Goal: Complete application form: Complete application form

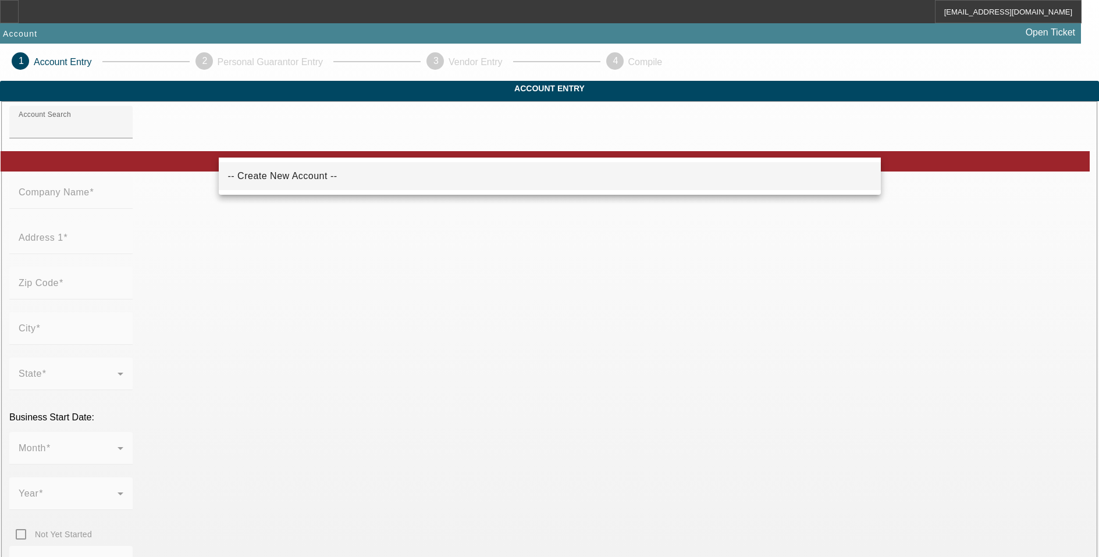
click at [306, 173] on span "-- Create New Account --" at bounding box center [282, 176] width 109 height 10
type input "-- Create New Account --"
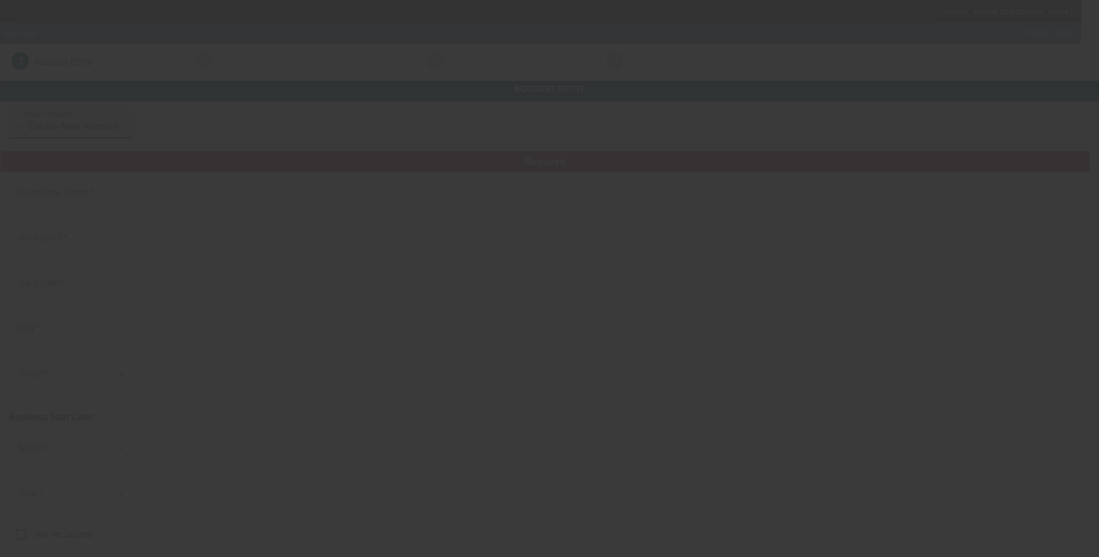
click at [94, 197] on span at bounding box center [92, 192] width 5 height 10
click at [123, 204] on input "Company Name" at bounding box center [71, 197] width 105 height 14
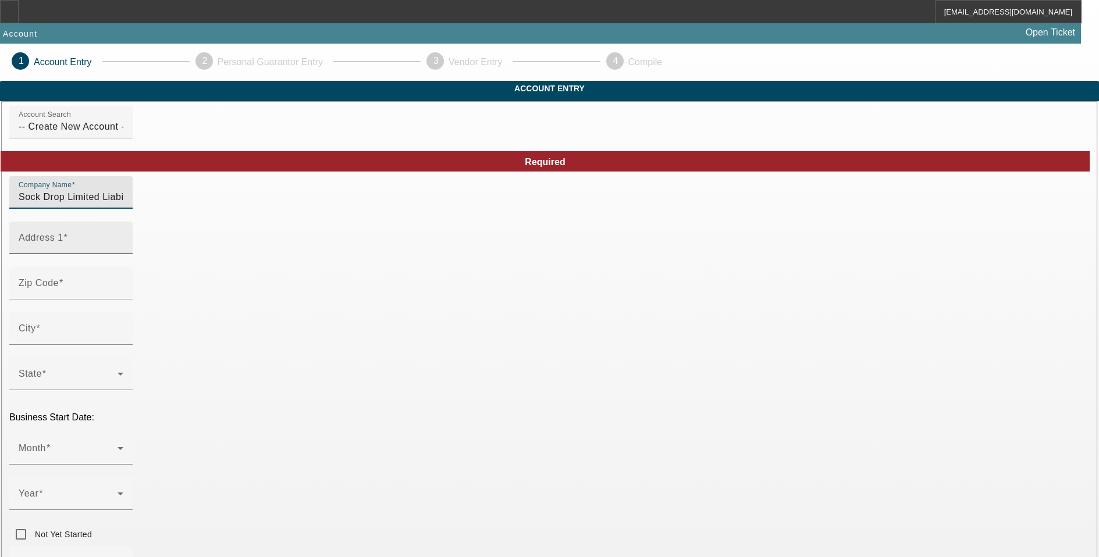
type input "Sock Drop Limited Liability Corporation"
click at [123, 254] on div "Address 1" at bounding box center [71, 238] width 105 height 33
click at [123, 249] on input "Address 1" at bounding box center [71, 243] width 105 height 14
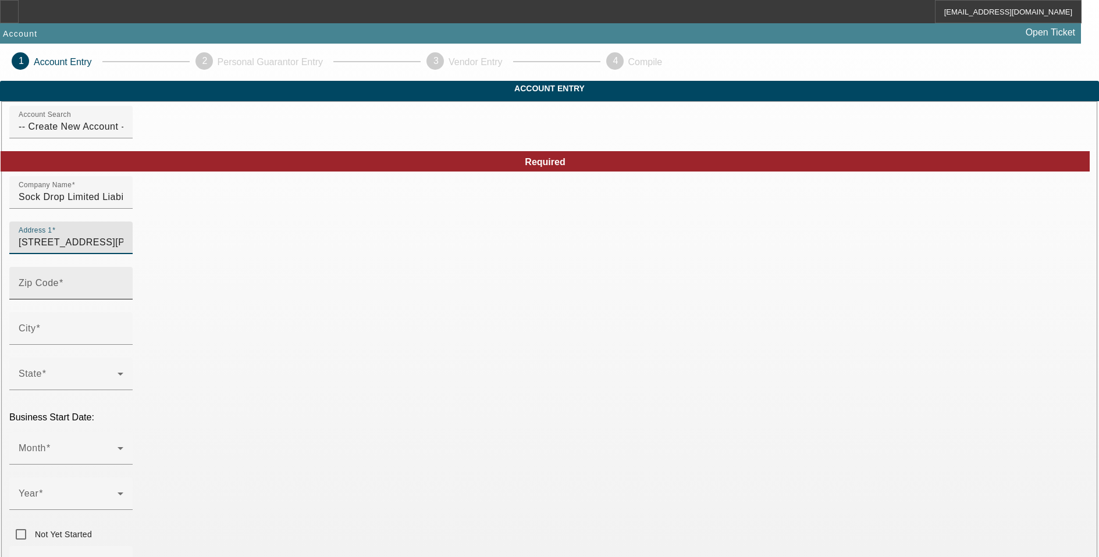
type input "5060 Rebecca Fell Drive"
click at [123, 295] on input "Zip Code" at bounding box center [71, 288] width 105 height 14
type input "18902"
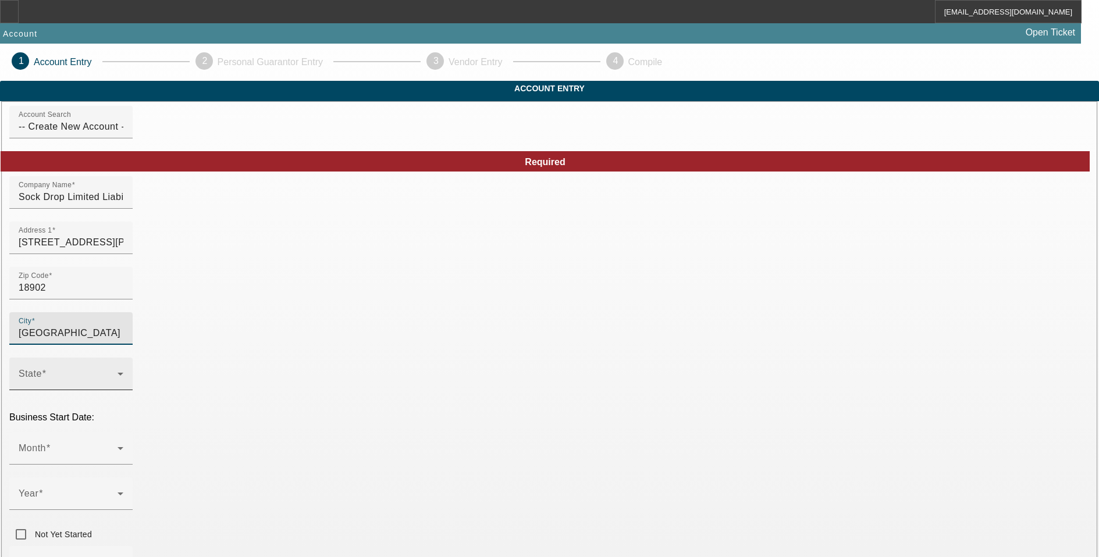
type input "Doylestown"
click at [117, 372] on span at bounding box center [68, 379] width 99 height 14
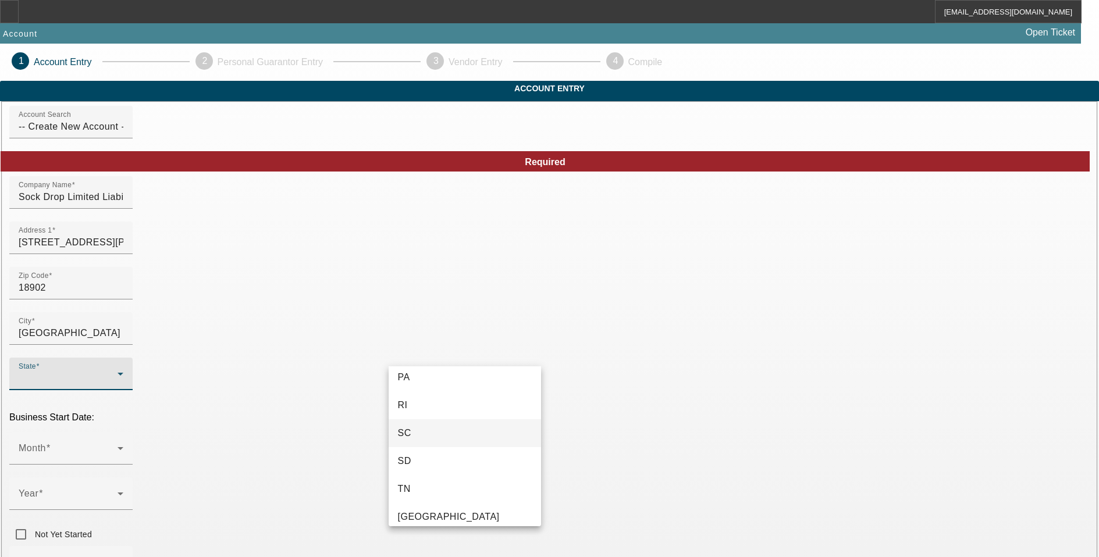
scroll to position [1105, 0]
click at [435, 376] on mat-option "PA" at bounding box center [464, 369] width 152 height 28
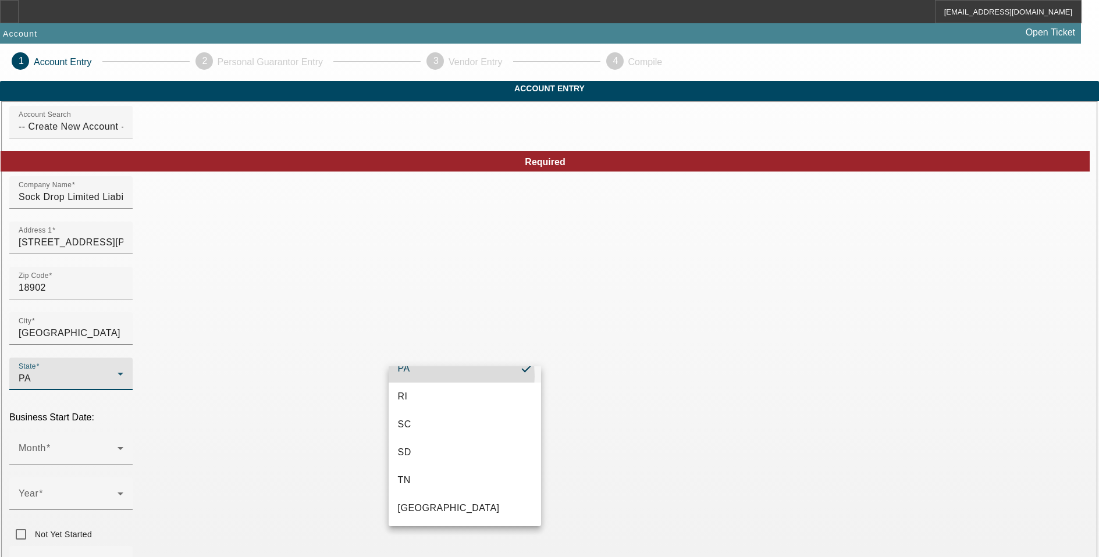
scroll to position [0, 0]
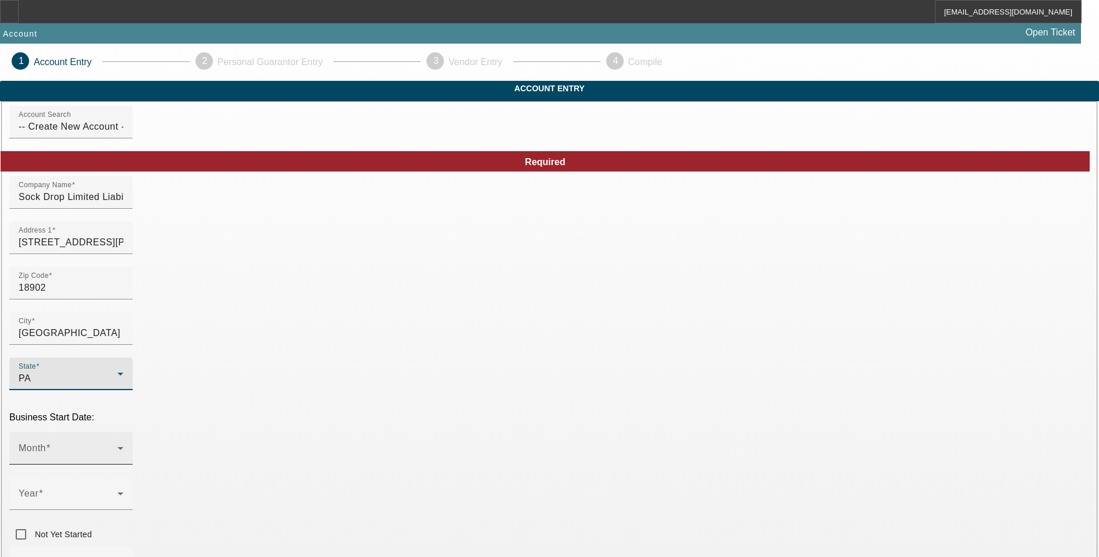
click at [117, 446] on span at bounding box center [68, 453] width 99 height 14
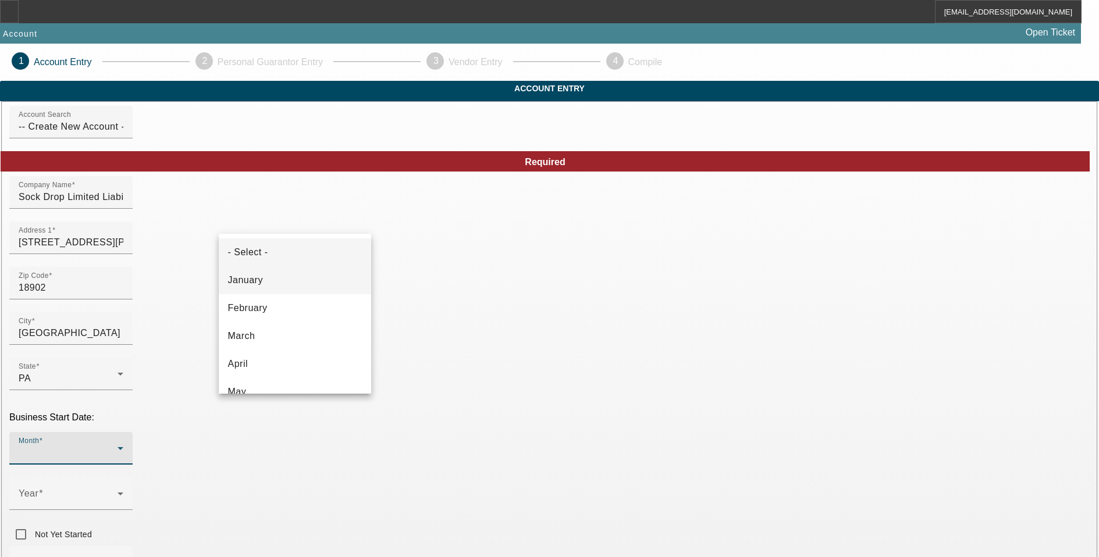
type input "Bucks"
click at [266, 286] on mat-option "January" at bounding box center [295, 280] width 152 height 28
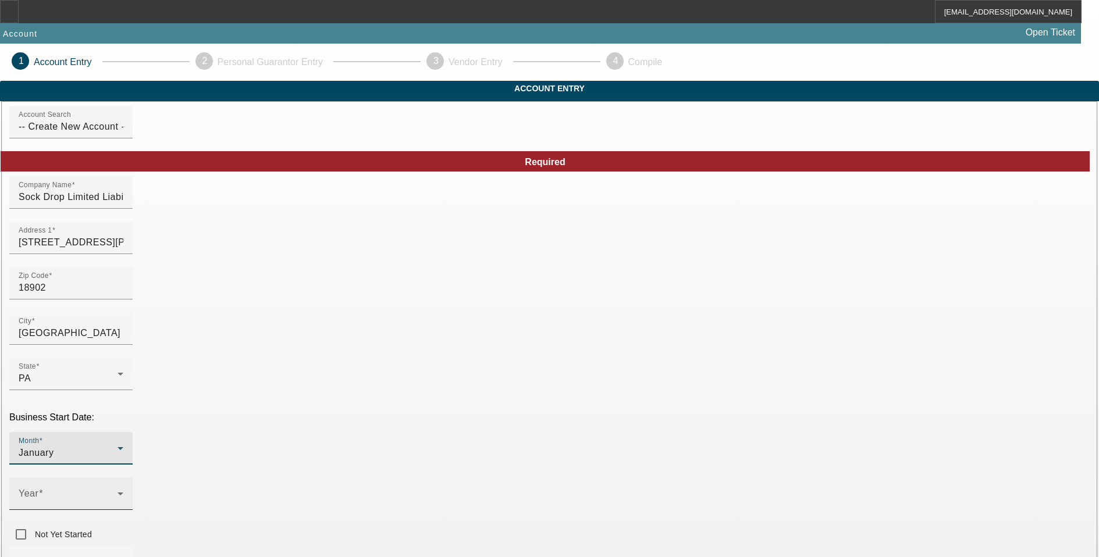
click at [117, 491] on span at bounding box center [68, 498] width 99 height 14
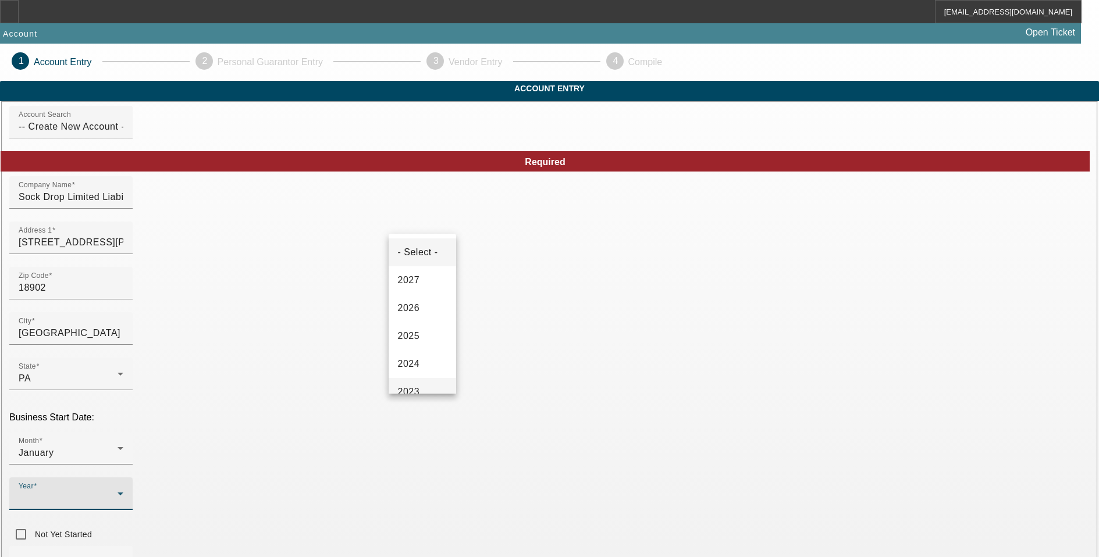
click at [417, 382] on mat-option "2023" at bounding box center [421, 392] width 67 height 28
click at [117, 491] on div "2023" at bounding box center [68, 498] width 99 height 14
click at [425, 345] on mat-option "2022" at bounding box center [421, 350] width 67 height 28
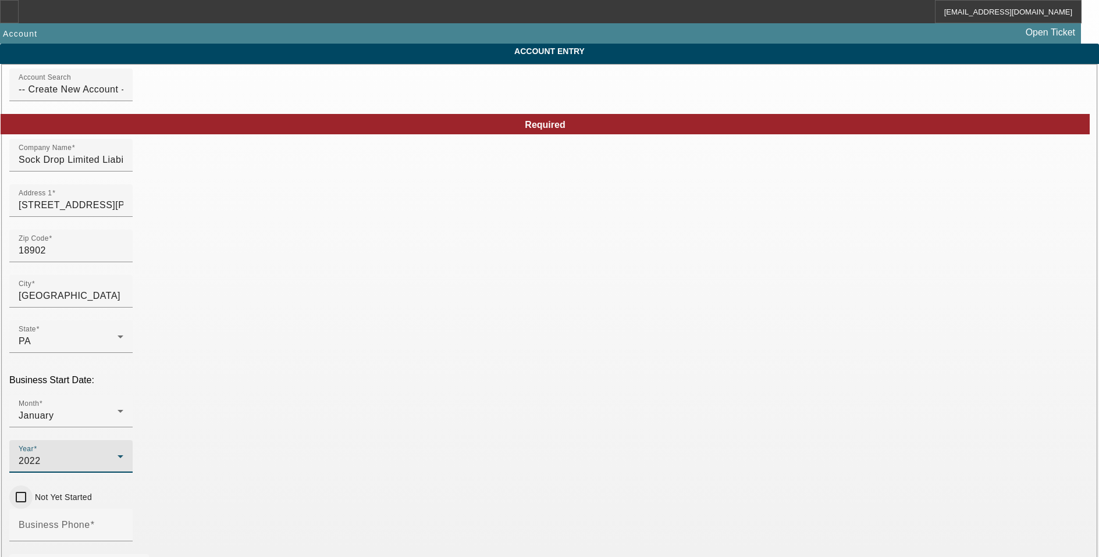
scroll to position [58, 0]
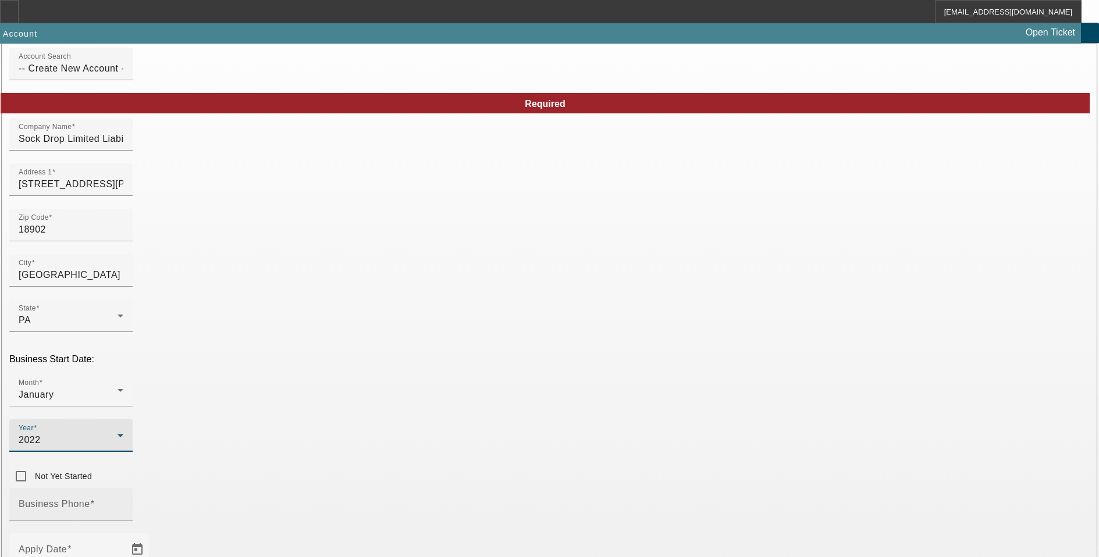
click at [90, 499] on mat-label "Business Phone" at bounding box center [55, 504] width 72 height 10
click at [123, 502] on input "Business Phone" at bounding box center [71, 509] width 105 height 14
type input "(973) 432-6380"
click at [123, 547] on input "Apply Date" at bounding box center [71, 554] width 105 height 14
click at [151, 536] on span "Open calendar" at bounding box center [137, 550] width 28 height 28
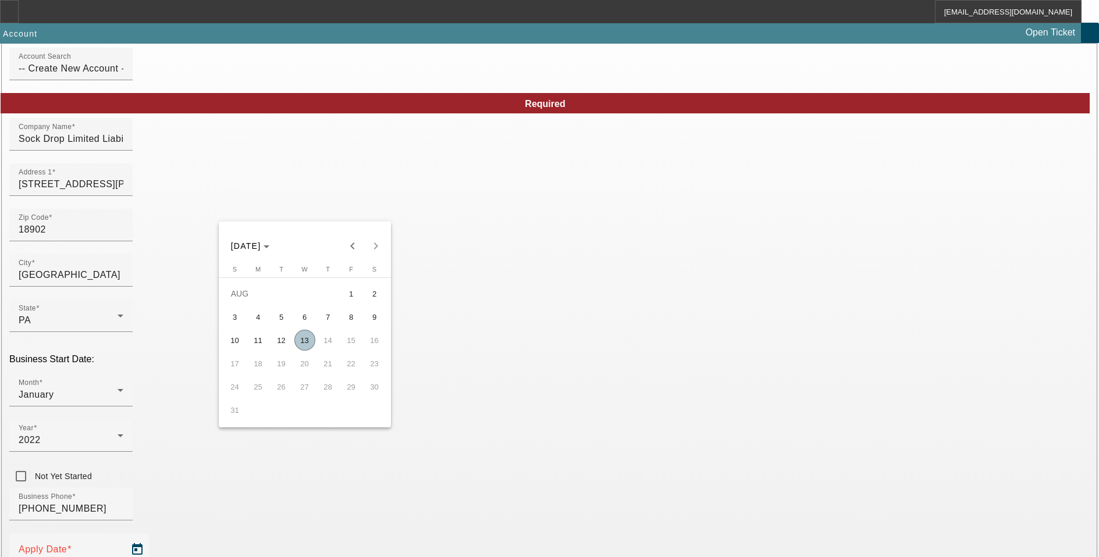
click at [305, 344] on span "13" at bounding box center [304, 340] width 21 height 21
type input "8/13/2025"
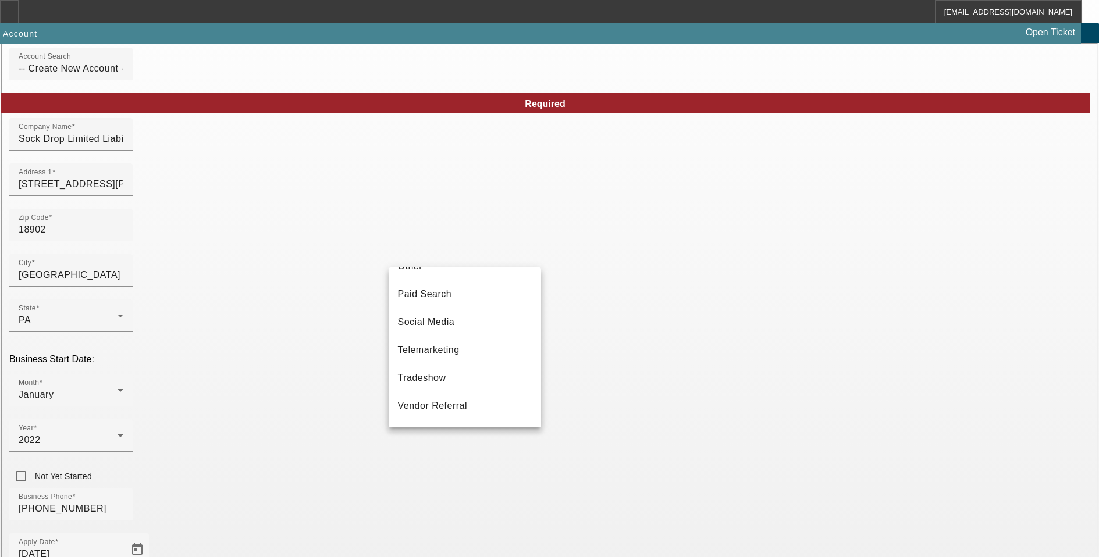
scroll to position [414, 0]
click at [458, 383] on span "Vendor Referral" at bounding box center [433, 381] width 70 height 14
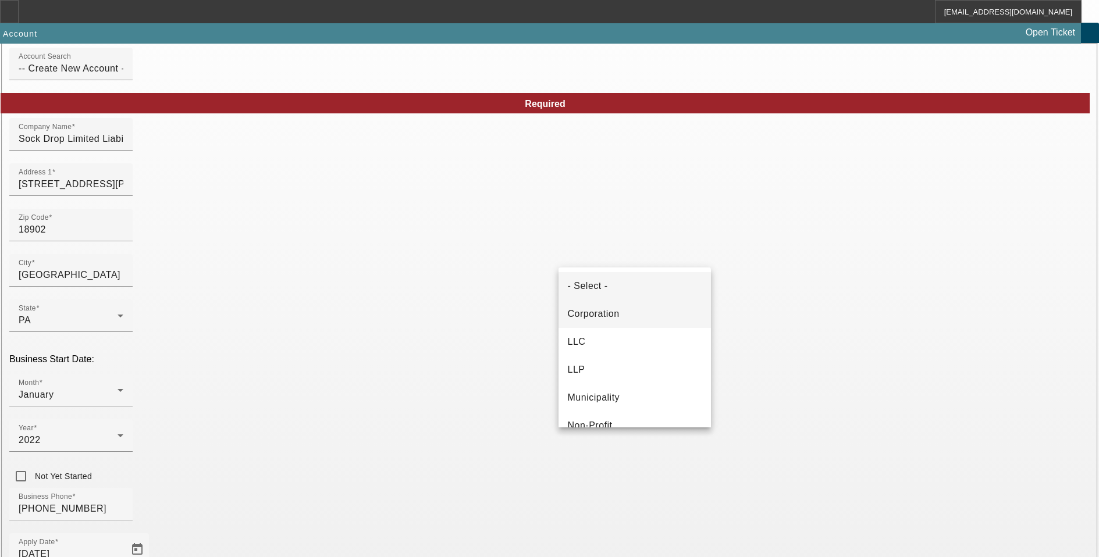
click at [621, 316] on mat-option "Corporation" at bounding box center [634, 314] width 152 height 28
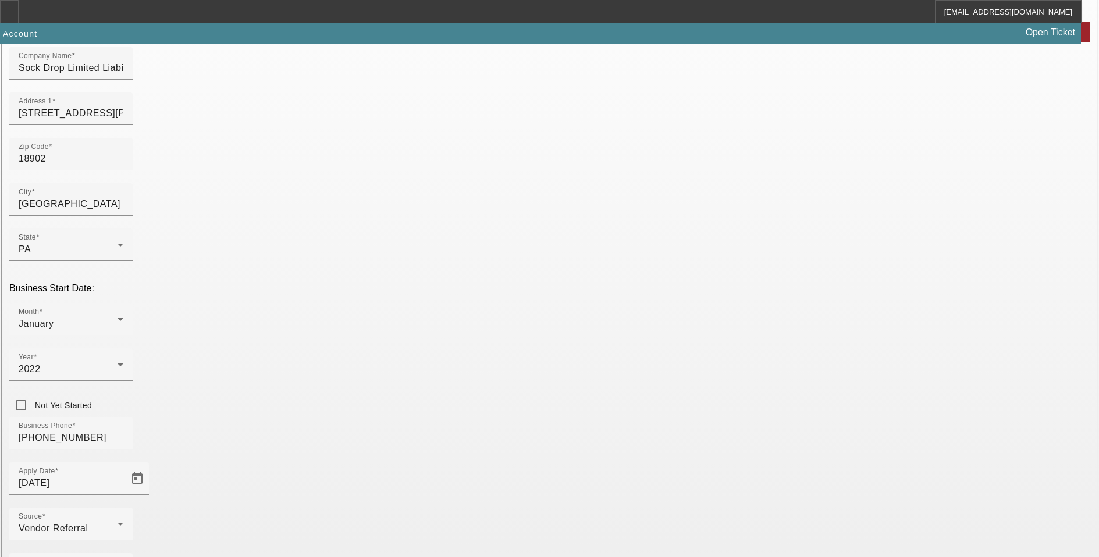
scroll to position [174, 0]
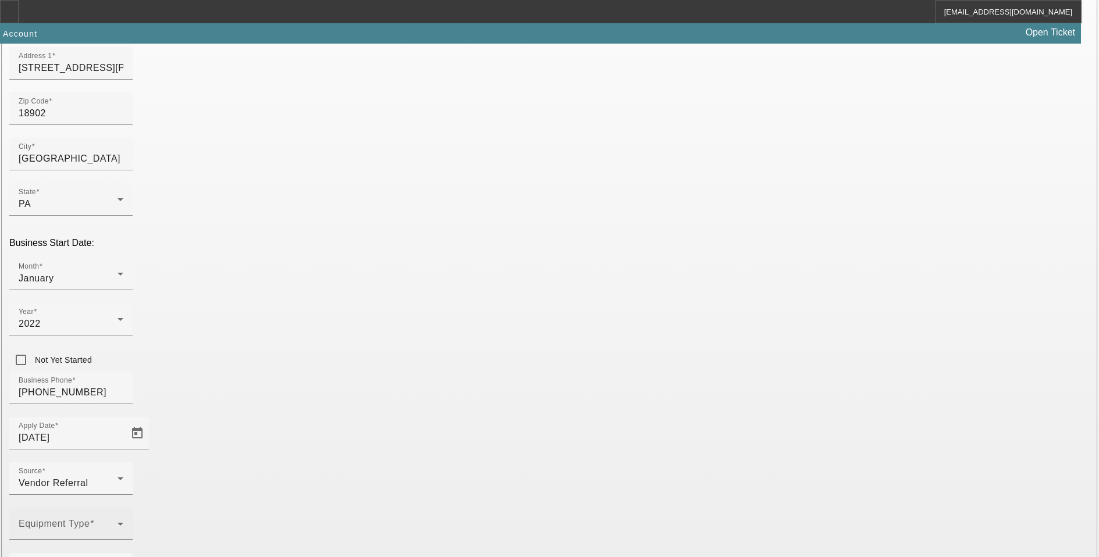
type input "921782207"
click at [123, 508] on div "Equipment Type" at bounding box center [71, 524] width 105 height 33
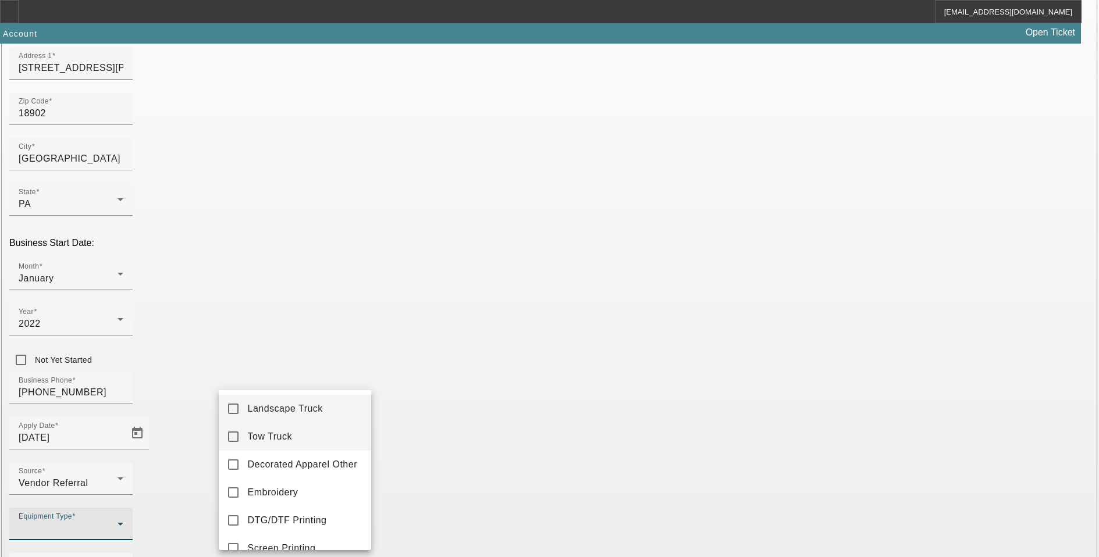
click at [303, 435] on mat-option "Tow Truck" at bounding box center [295, 437] width 152 height 28
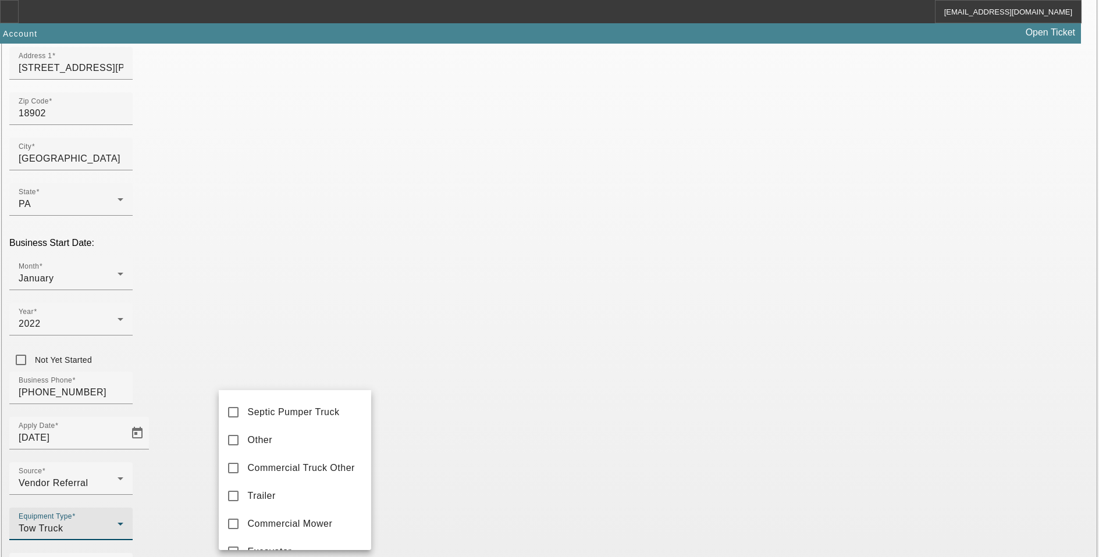
scroll to position [233, 0]
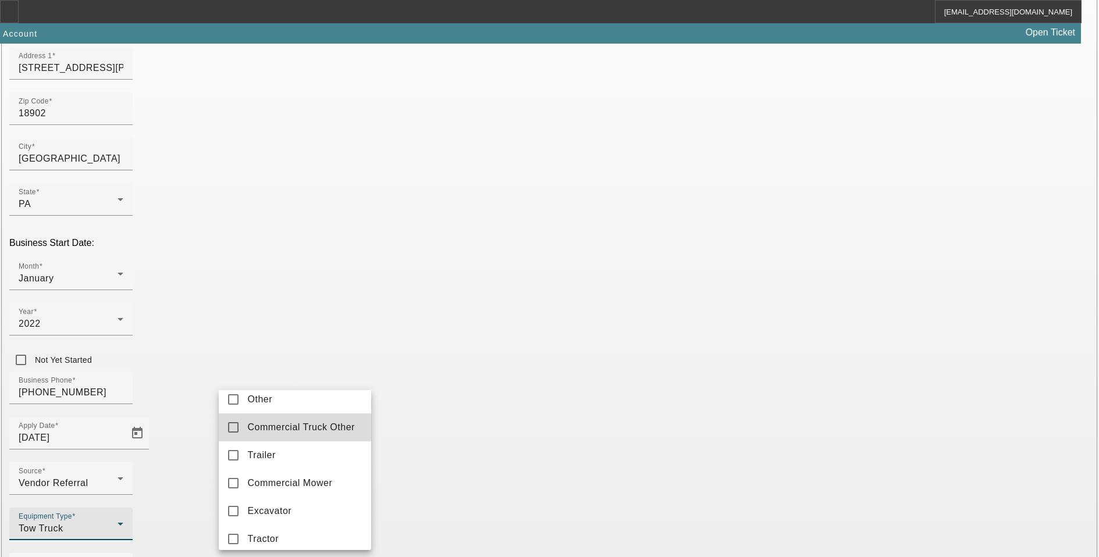
click at [313, 434] on span "Commercial Truck Other" at bounding box center [301, 427] width 107 height 14
click at [411, 436] on div at bounding box center [549, 278] width 1099 height 557
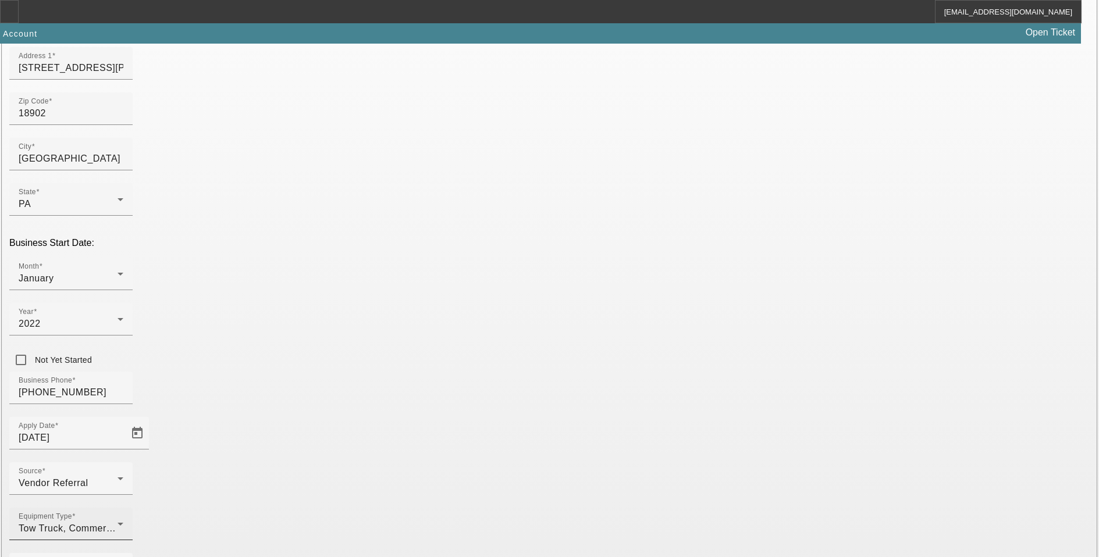
click at [123, 508] on div "Equipment Type Tow Truck, Commercial Truck Other" at bounding box center [71, 524] width 105 height 33
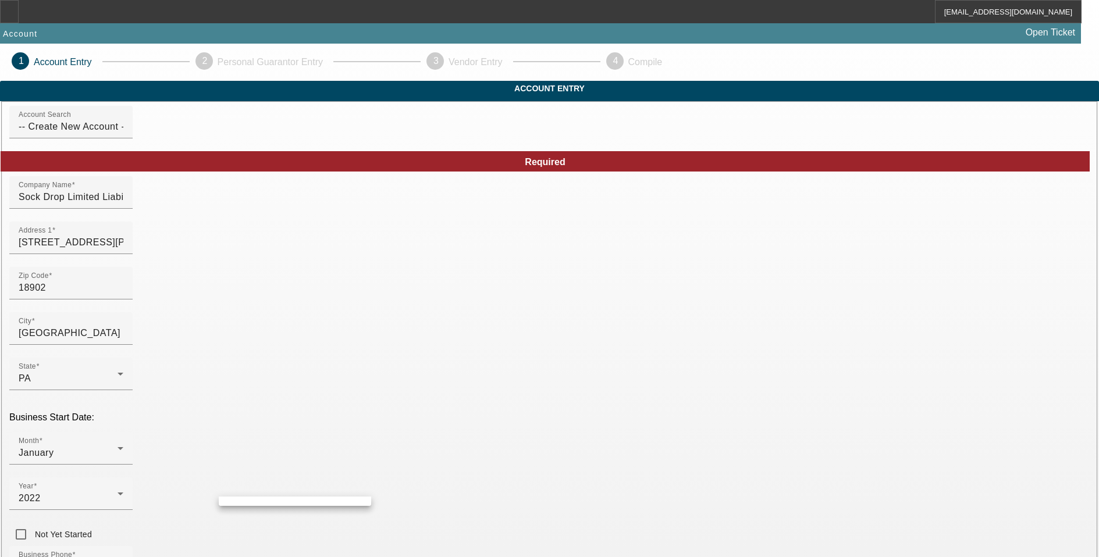
scroll to position [177, 0]
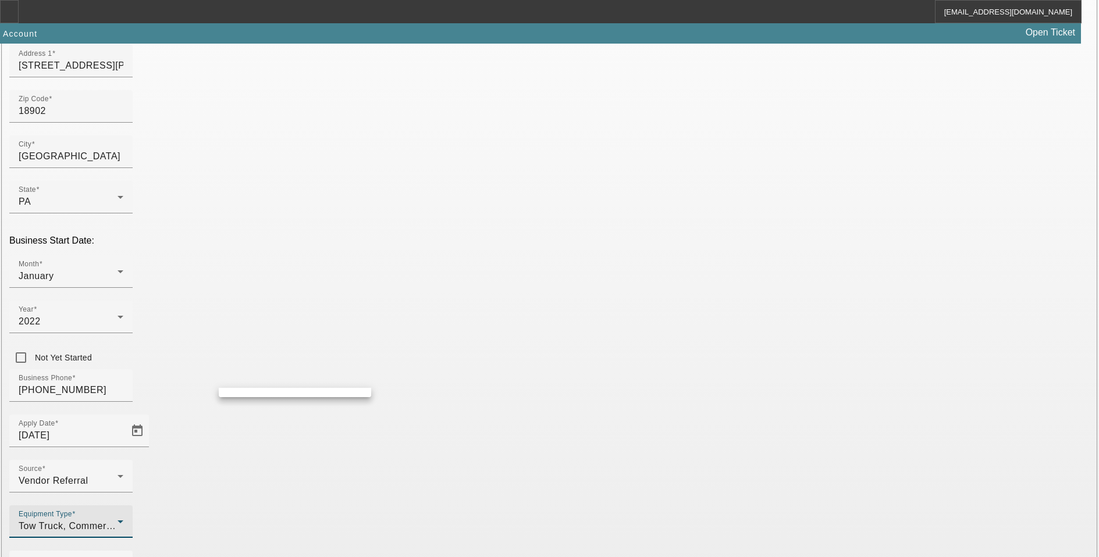
click at [280, 382] on div at bounding box center [549, 278] width 1099 height 557
click at [117, 519] on div "Tow Truck, Commercial Truck Other" at bounding box center [68, 526] width 99 height 14
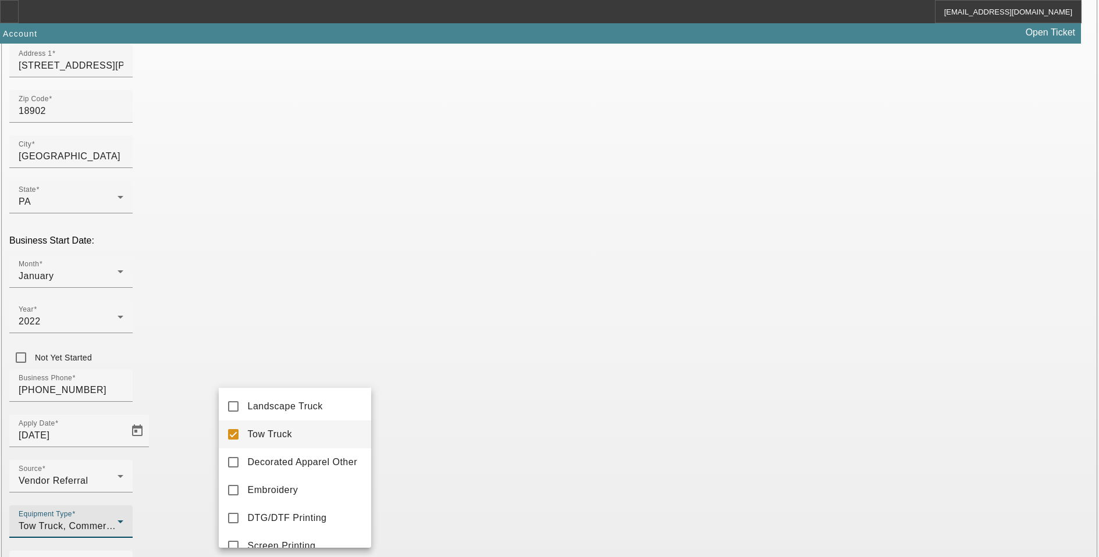
click at [234, 433] on mat-pseudo-checkbox at bounding box center [233, 434] width 10 height 10
click at [464, 412] on div at bounding box center [549, 278] width 1099 height 557
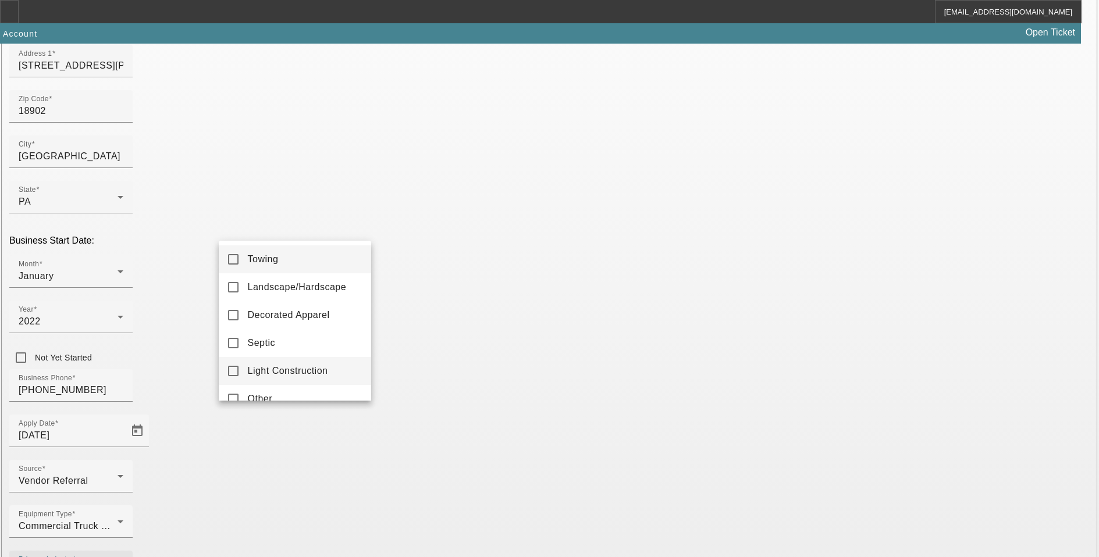
scroll to position [17, 0]
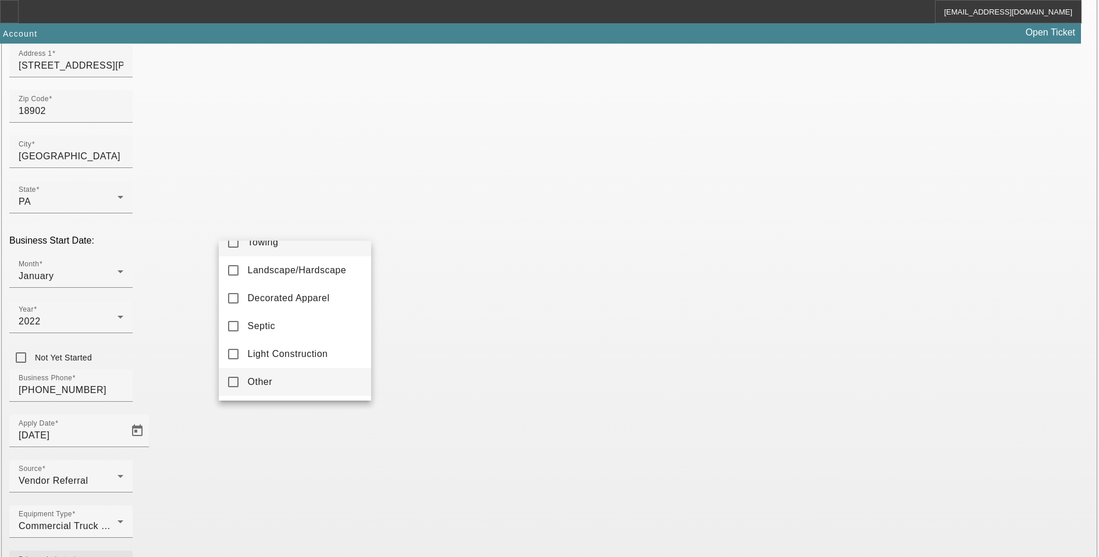
click at [298, 380] on mat-option "Other" at bounding box center [295, 382] width 152 height 28
click at [503, 420] on div at bounding box center [549, 278] width 1099 height 557
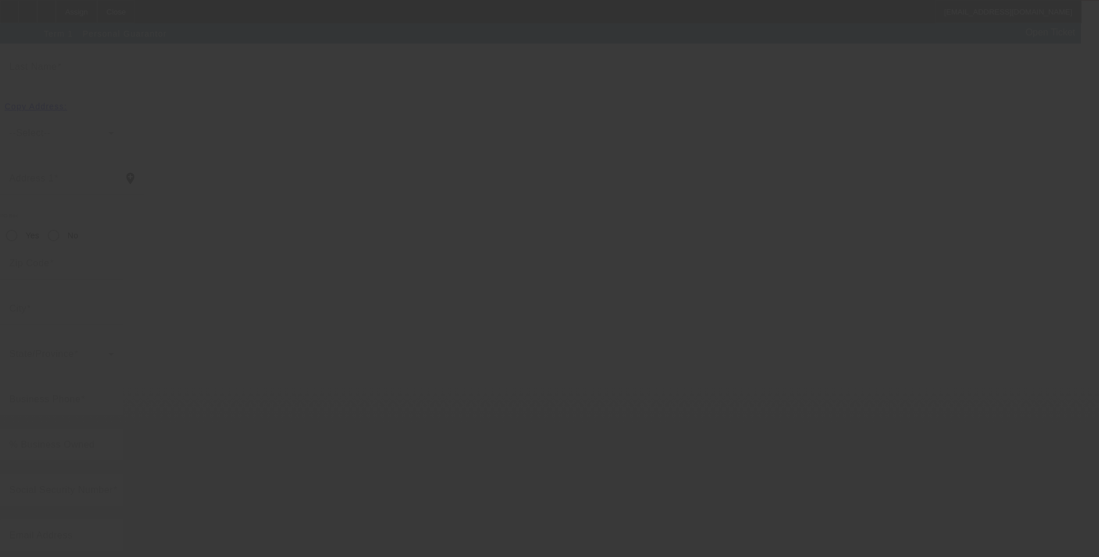
scroll to position [12, 0]
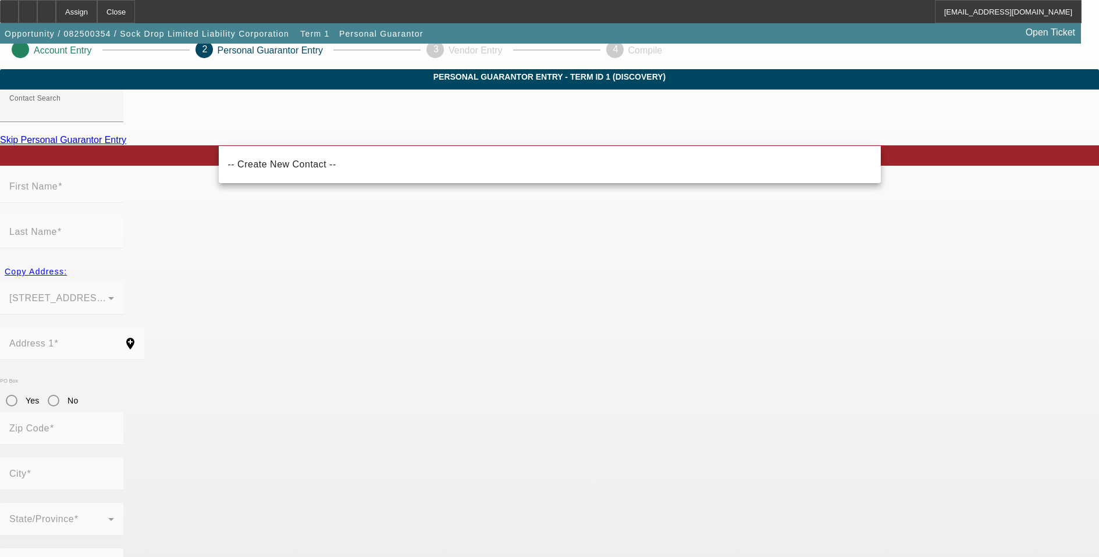
drag, startPoint x: 321, startPoint y: 166, endPoint x: 334, endPoint y: 161, distance: 14.4
click at [321, 166] on mat-option "-- Create New Contact --" at bounding box center [550, 165] width 662 height 28
type input "-- Create New Contact --"
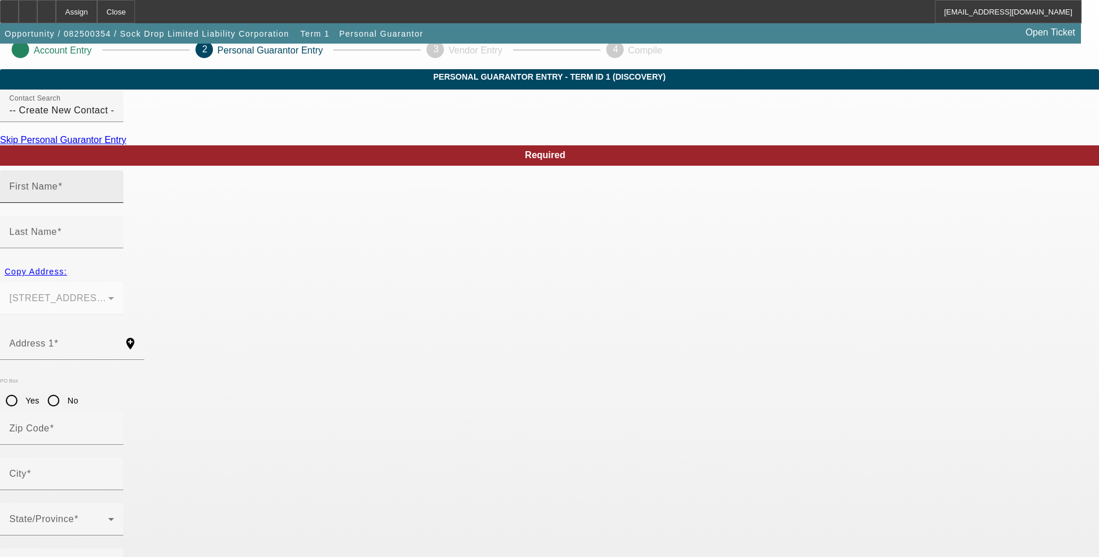
click at [62, 191] on span at bounding box center [60, 186] width 5 height 10
click at [114, 198] on input "First Name" at bounding box center [61, 191] width 105 height 14
type input "Kenneth"
click at [114, 230] on input "Last Name" at bounding box center [61, 237] width 105 height 14
type input "Wasvary"
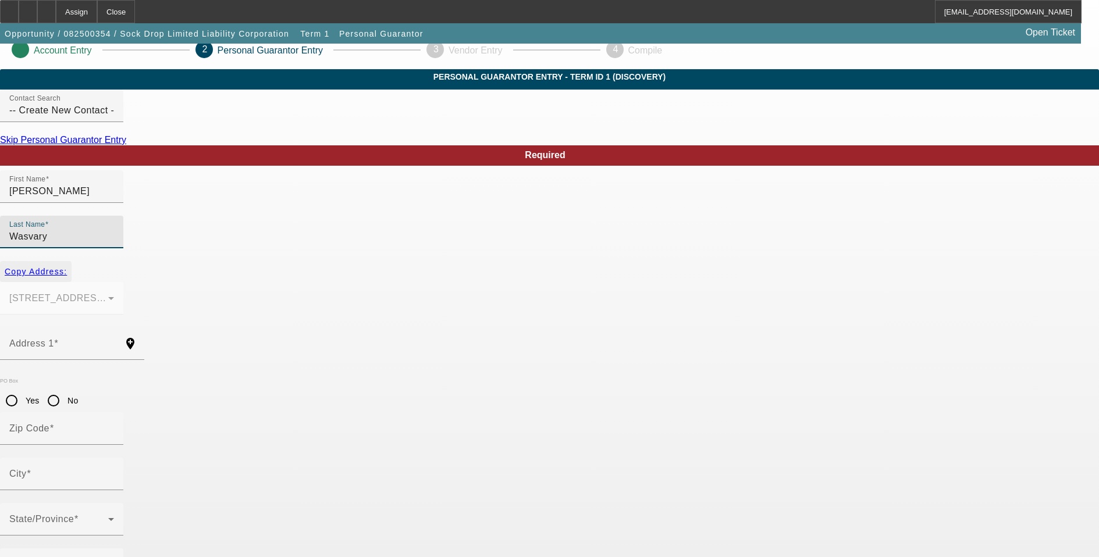
click at [67, 267] on span "Copy Address:" at bounding box center [36, 271] width 62 height 9
type input "5060 Rebecca Fell Drive"
type input "18902"
type input "Doylestown"
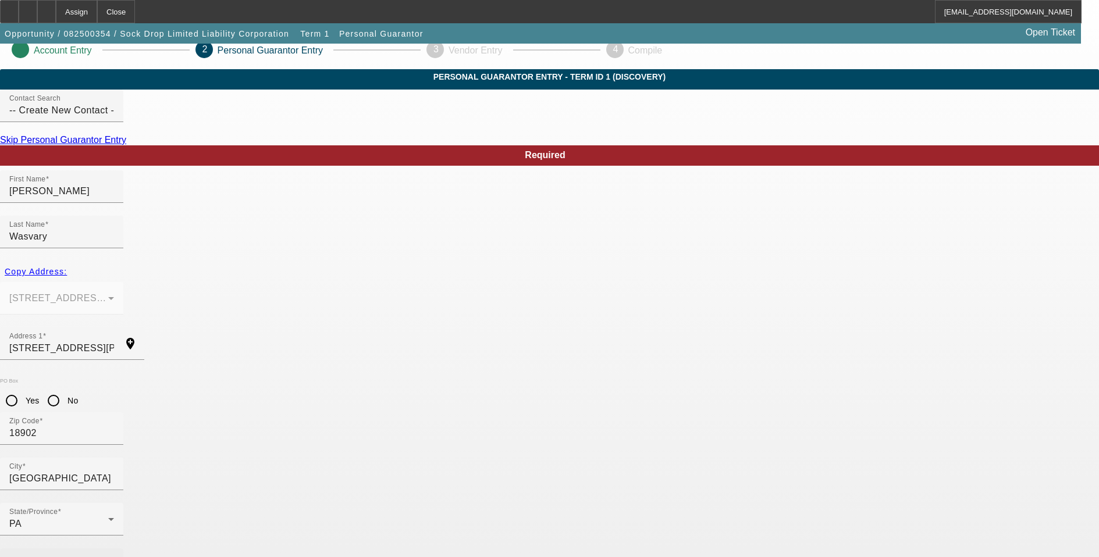
type input "(973) 432-6380"
type input "100"
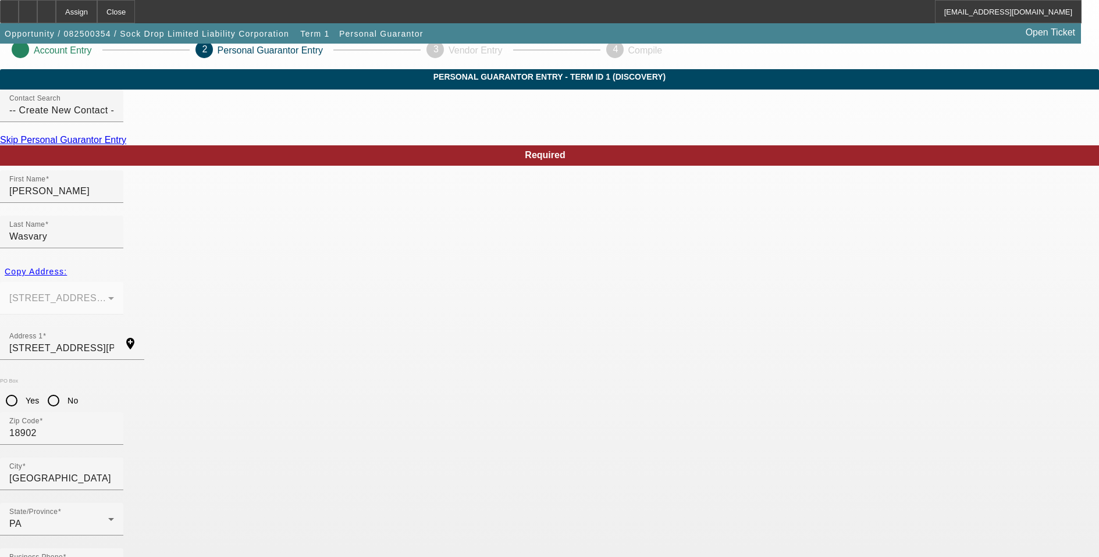
type input "143-76-6673"
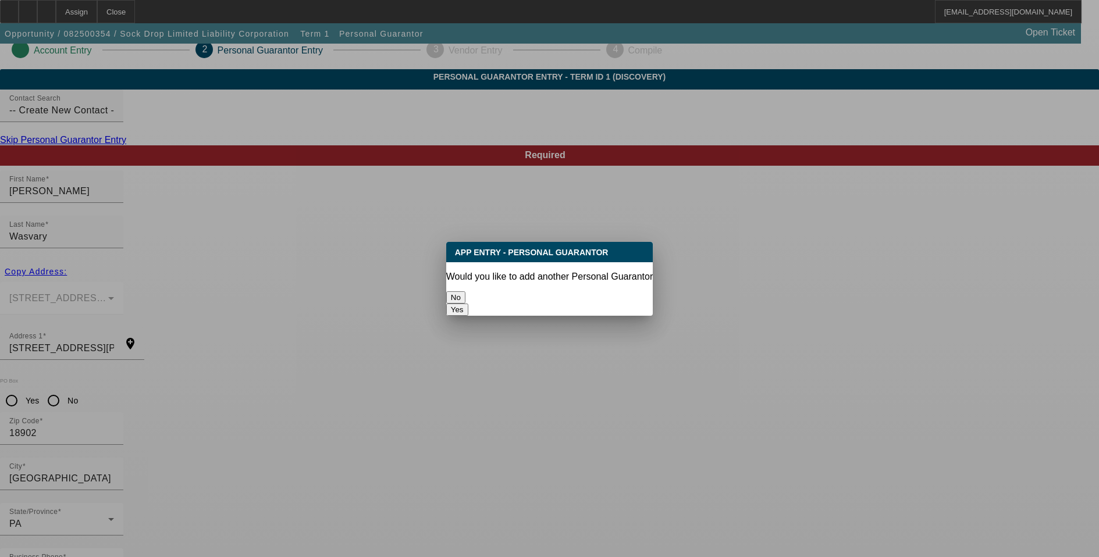
scroll to position [0, 0]
click at [465, 291] on button "No" at bounding box center [455, 297] width 19 height 12
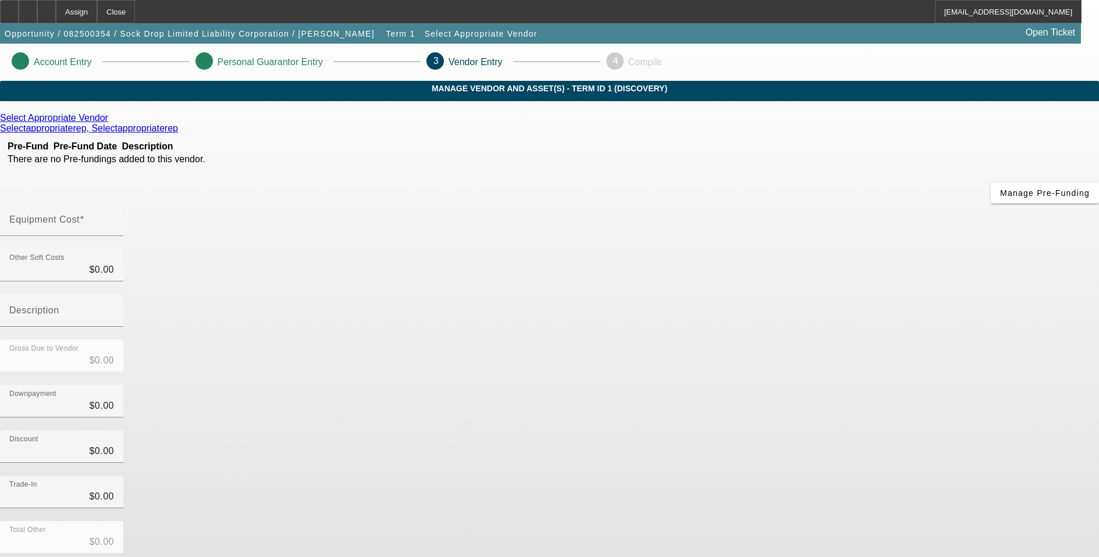
click at [111, 123] on icon at bounding box center [111, 118] width 0 height 10
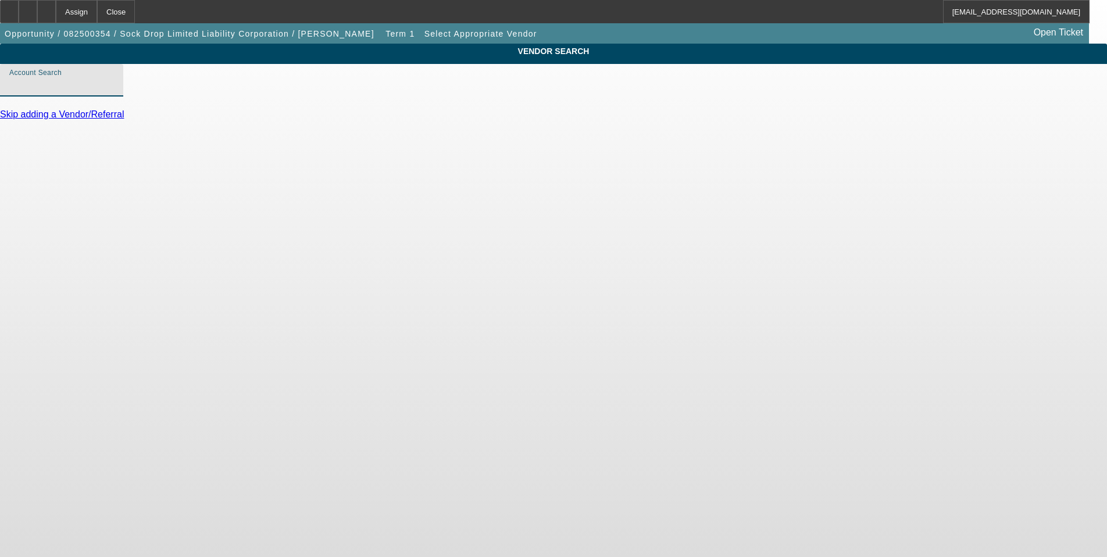
click at [114, 92] on input "Account Search" at bounding box center [61, 85] width 105 height 14
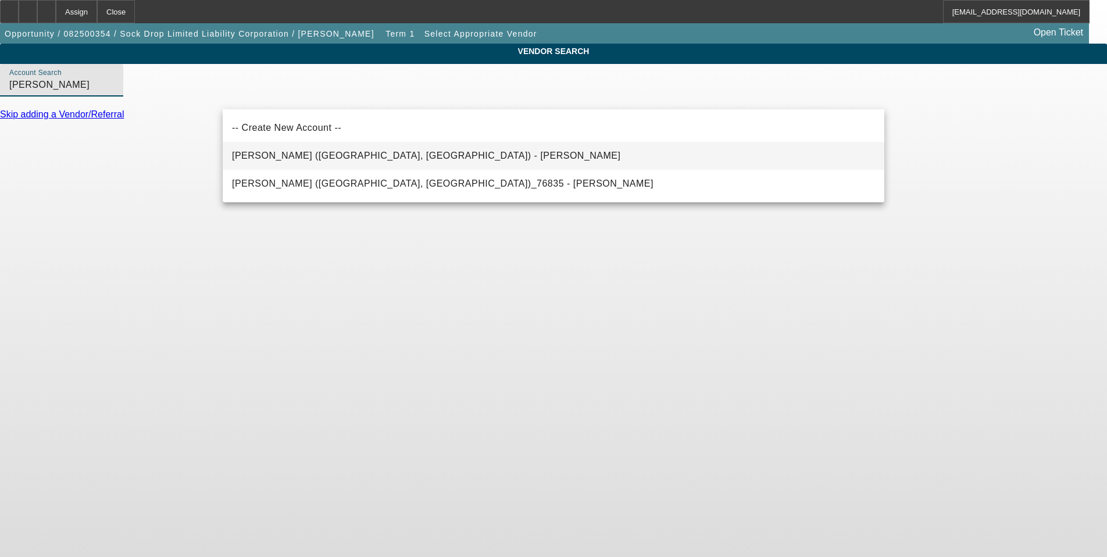
click at [402, 151] on mat-option "Don Jackson North (Cumming, GA) - Parrish, Rob" at bounding box center [554, 156] width 662 height 28
type input "Don Jackson North (Cumming, GA) - Parrish, Rob"
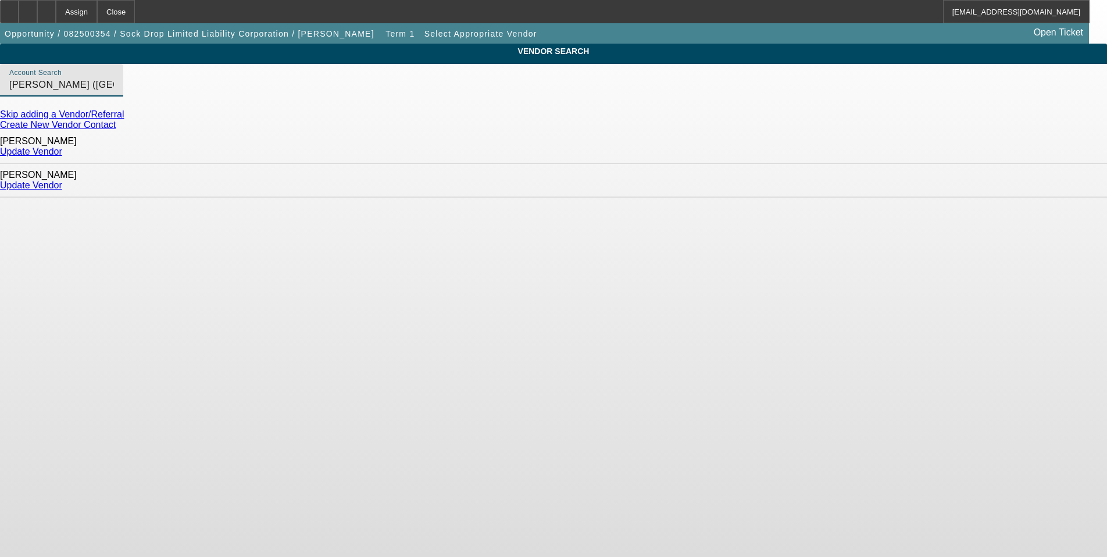
click at [62, 180] on link "Update Vendor" at bounding box center [31, 185] width 62 height 10
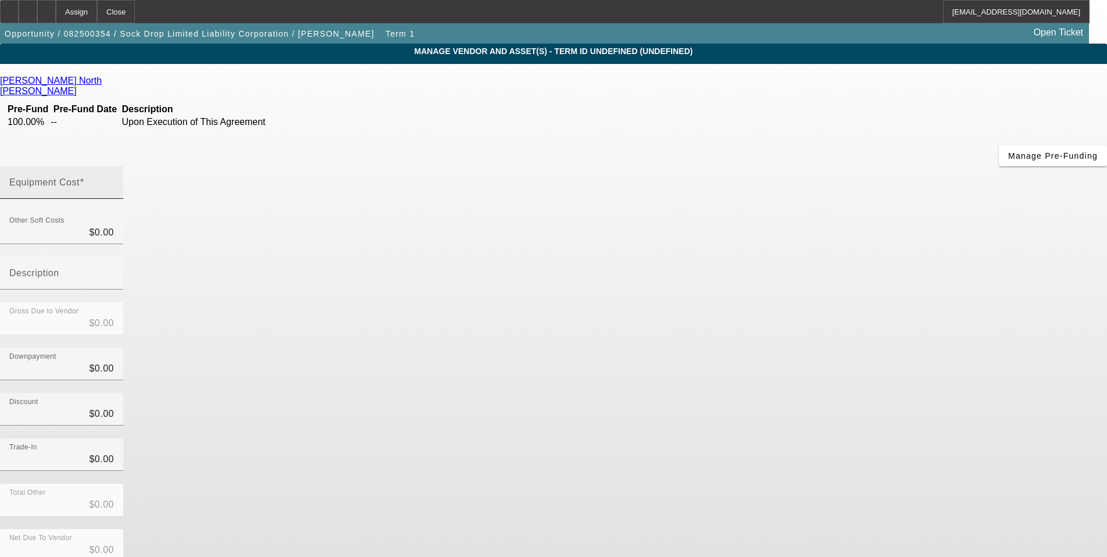
click at [114, 180] on input "Equipment Cost" at bounding box center [61, 187] width 105 height 14
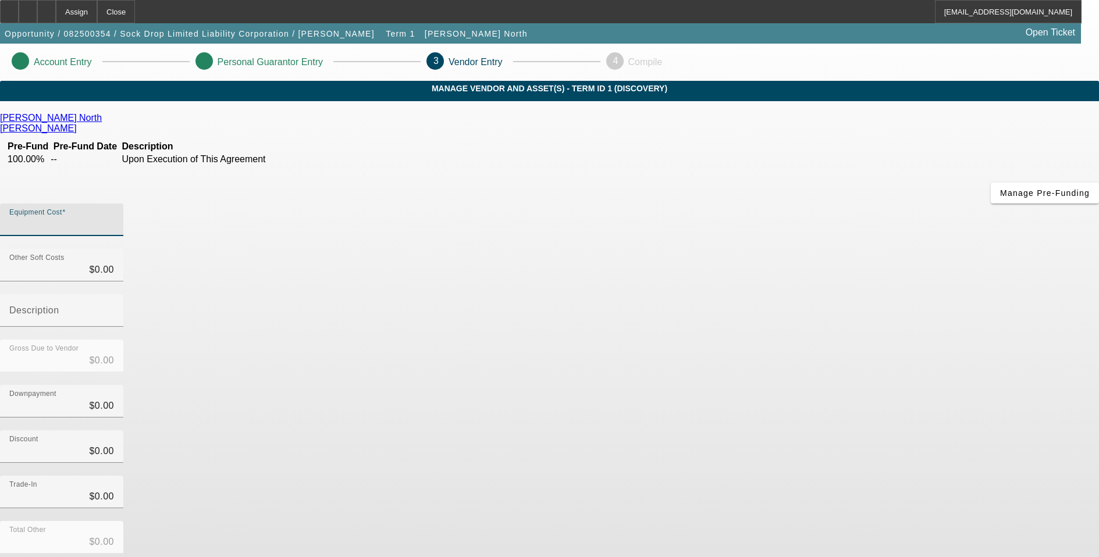
type input "5"
type input "$5.00"
type input "52"
type input "$52.00"
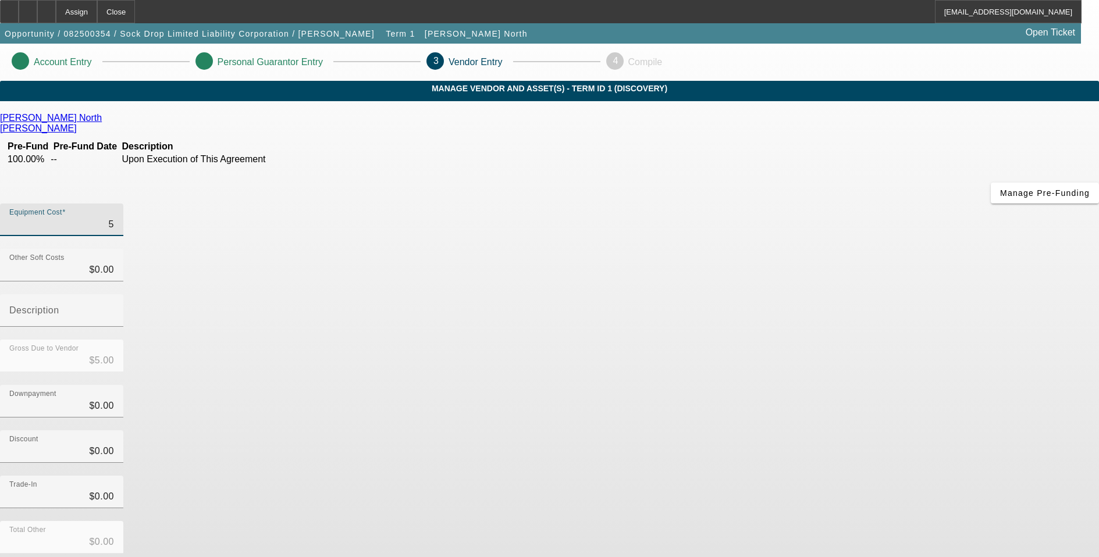
type input "$52.00"
type input "527"
type input "$527.00"
type input "5272"
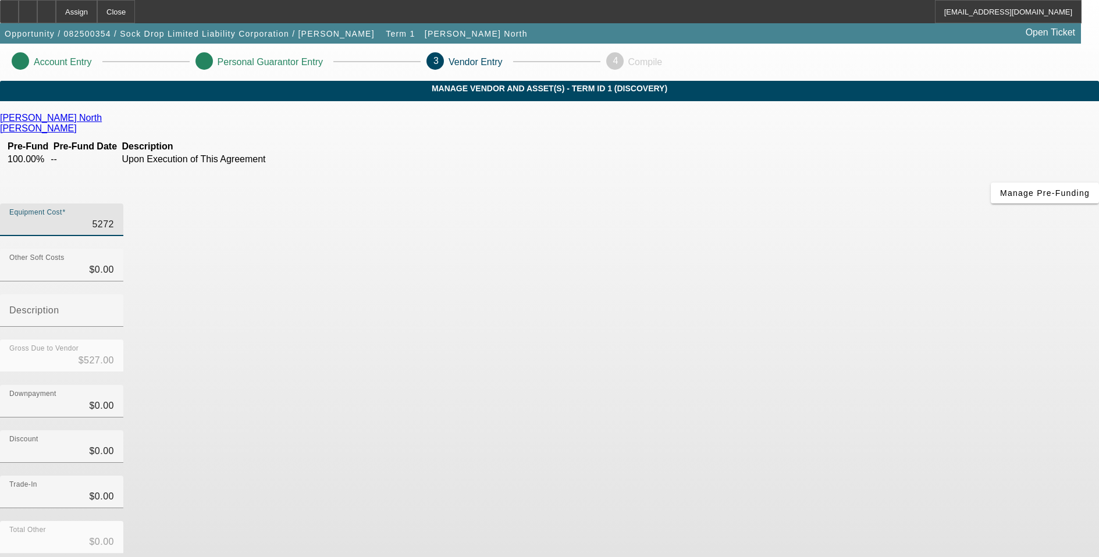
type input "$5,272.00"
type input "52726"
type input "$52,726.00"
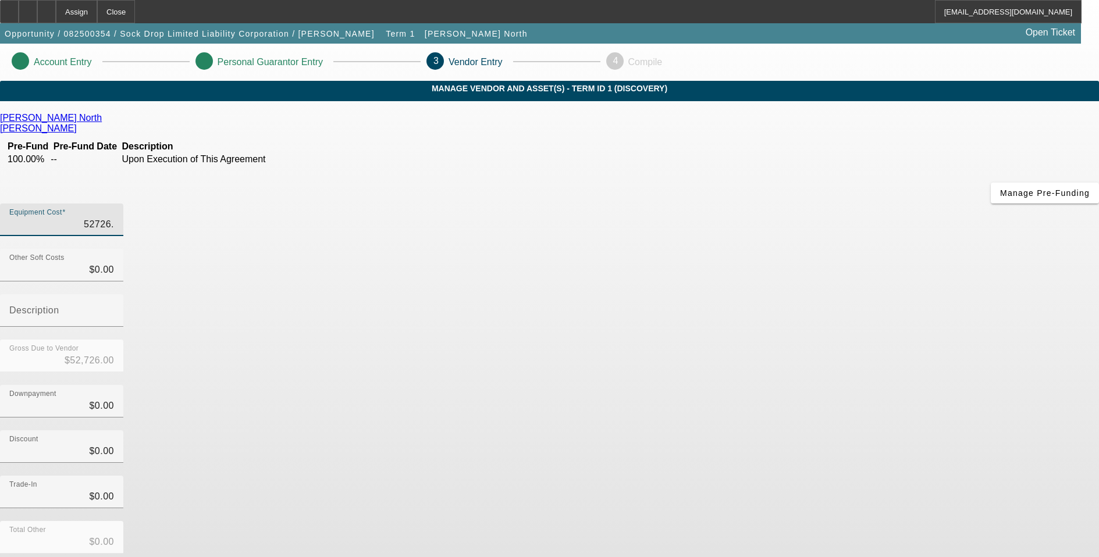
type input "52726.9"
type input "$52,726.90"
type input "52726.95"
type input "$52,726.95"
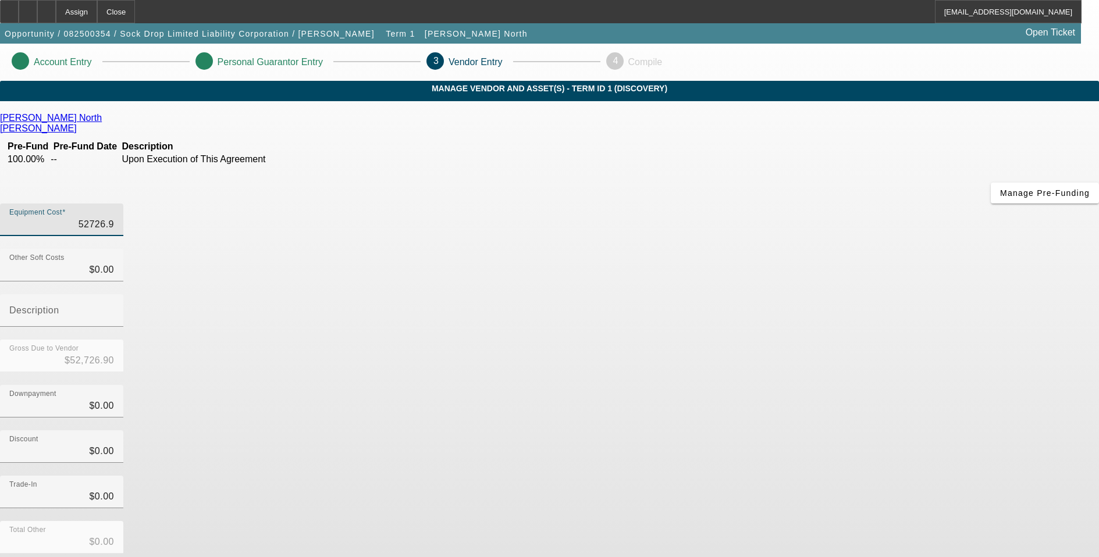
type input "$52,726.95"
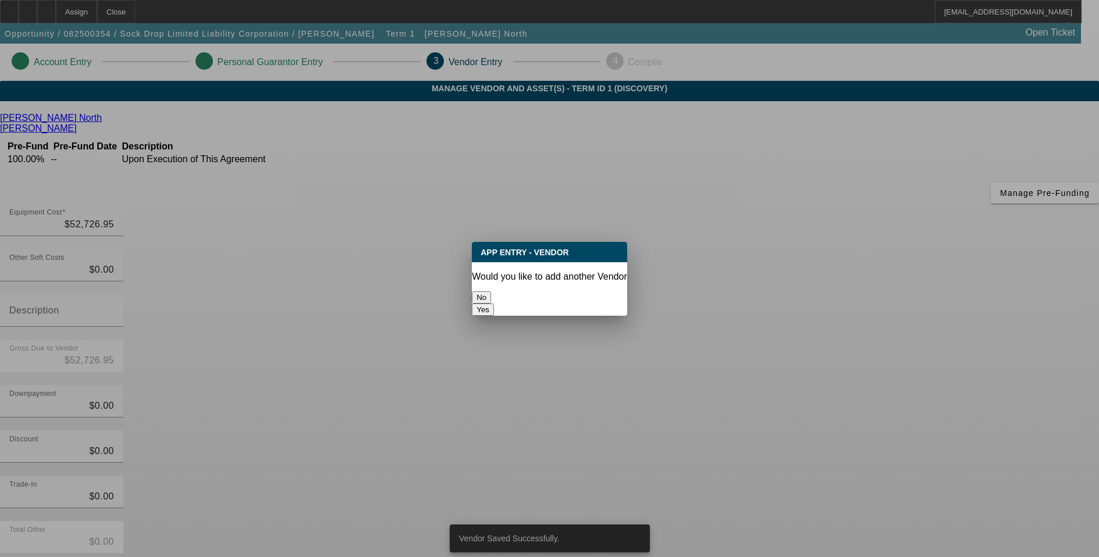
click at [491, 291] on button "No" at bounding box center [481, 297] width 19 height 12
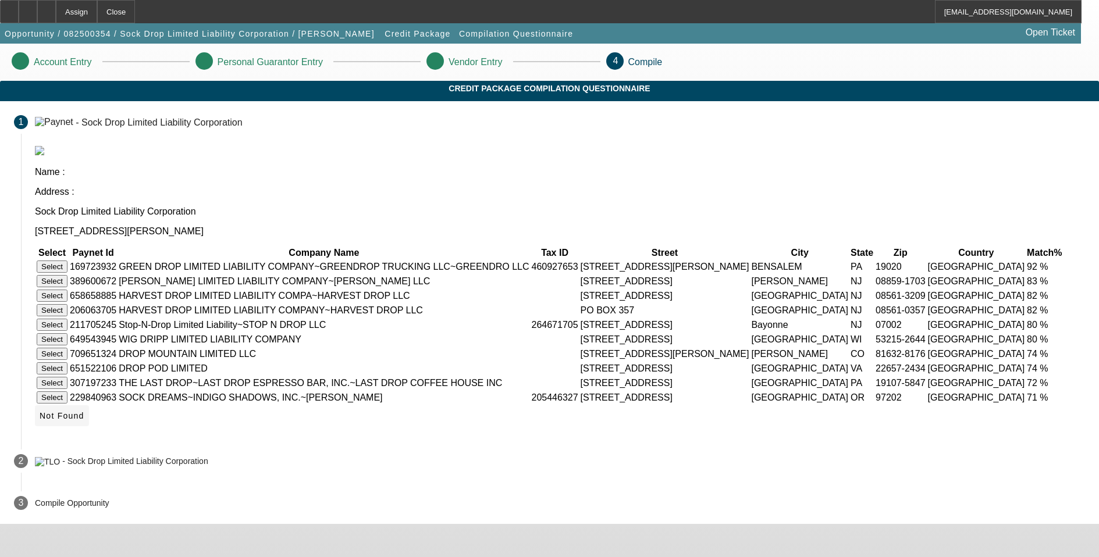
click at [84, 420] on span "Not Found" at bounding box center [62, 415] width 45 height 9
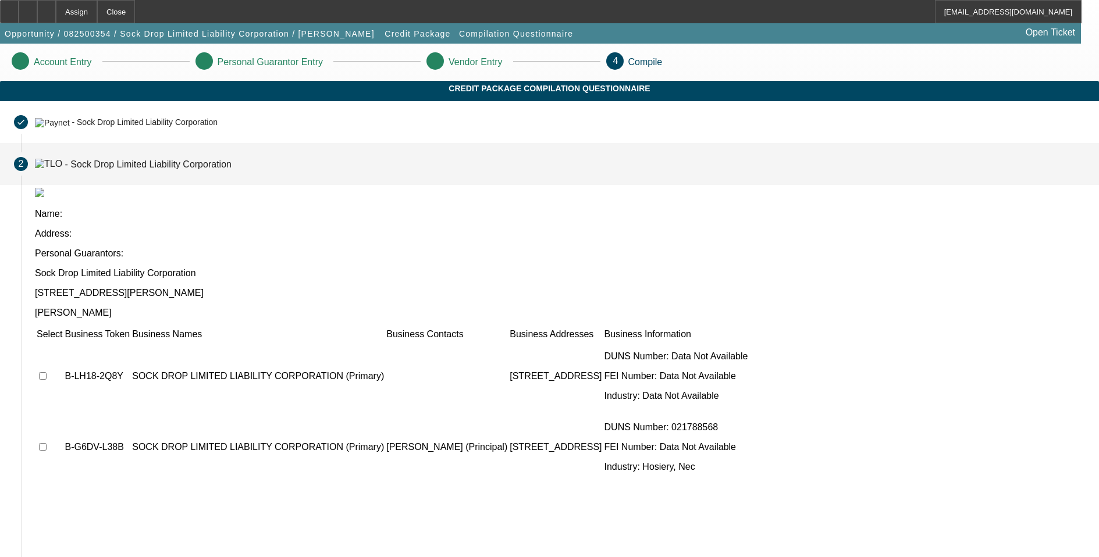
click at [47, 443] on input "checkbox" at bounding box center [43, 447] width 8 height 8
checkbox input "true"
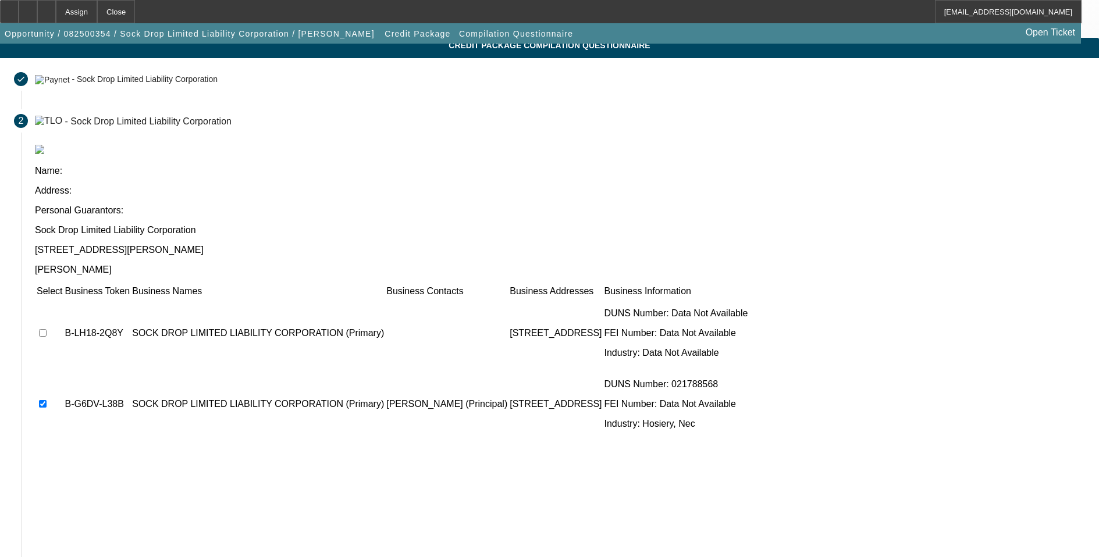
scroll to position [86, 0]
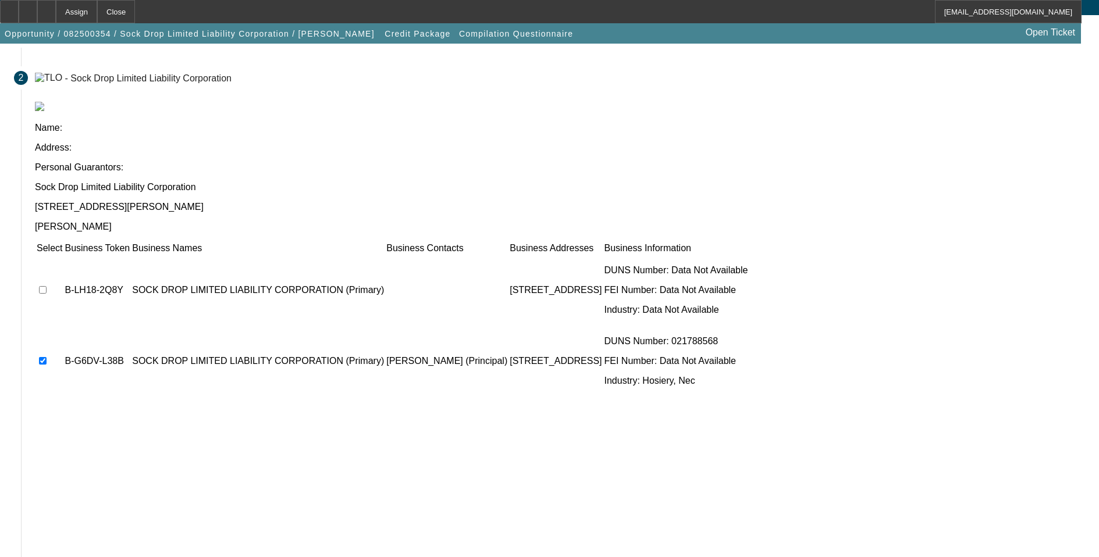
click at [47, 286] on input "checkbox" at bounding box center [43, 290] width 8 height 8
checkbox input "true"
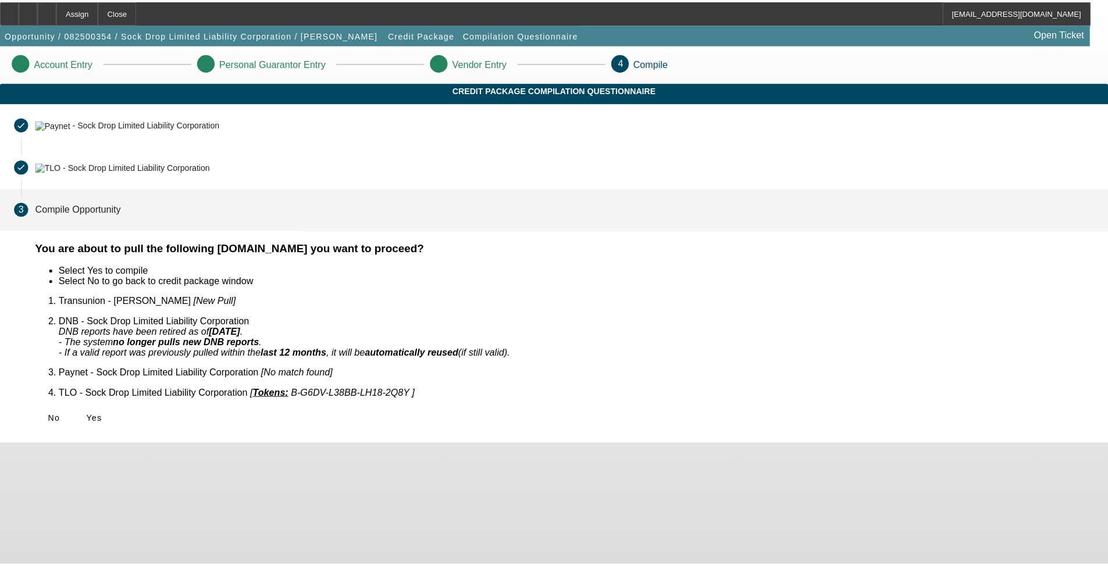
scroll to position [0, 0]
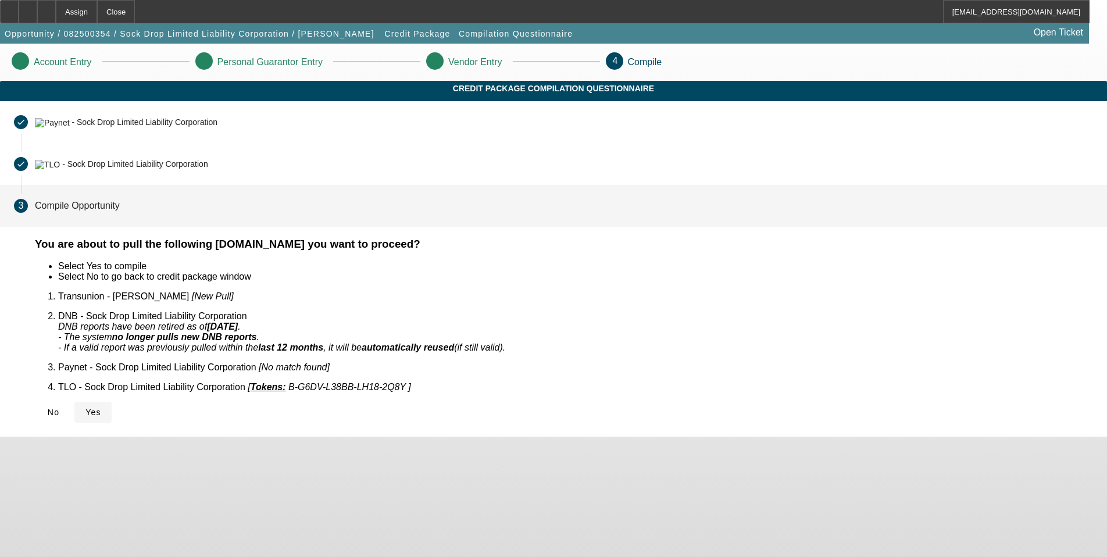
click at [101, 408] on span "Yes" at bounding box center [93, 412] width 16 height 9
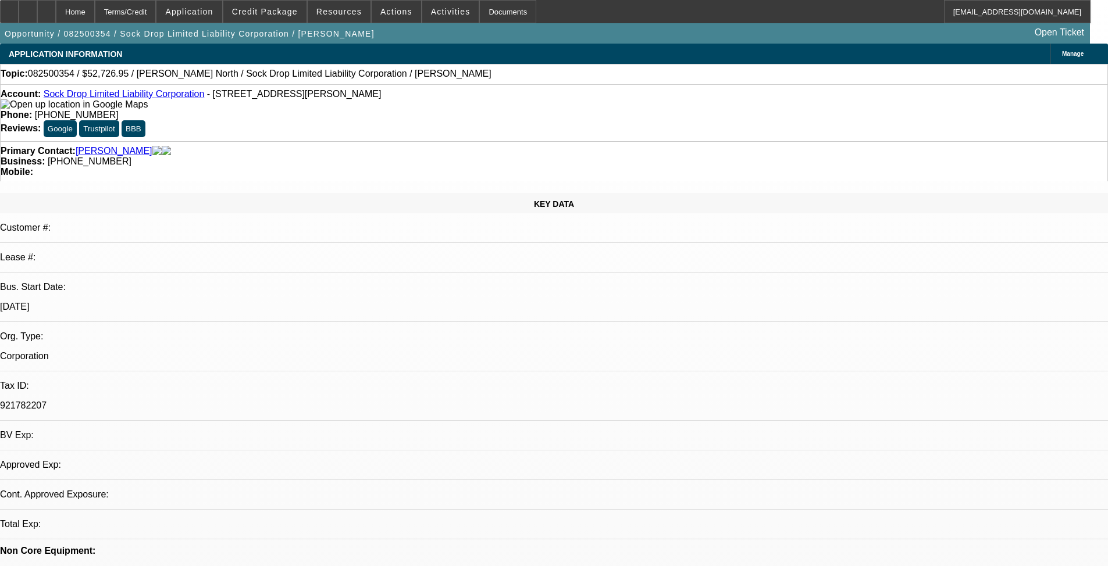
select select "0"
select select "2"
select select "0.1"
select select "4"
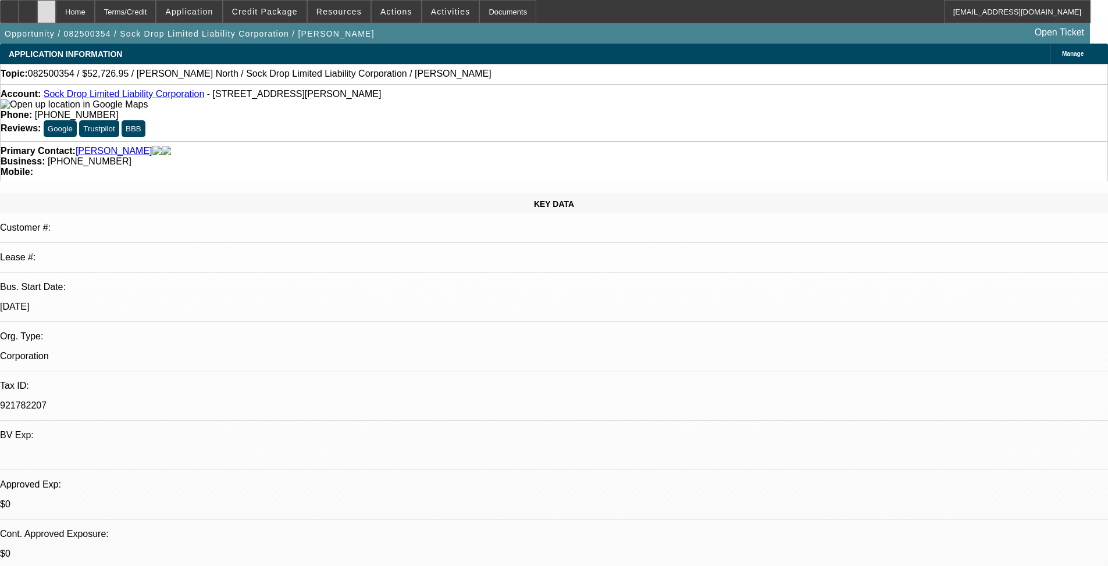
click at [47, 8] on icon at bounding box center [47, 8] width 0 height 0
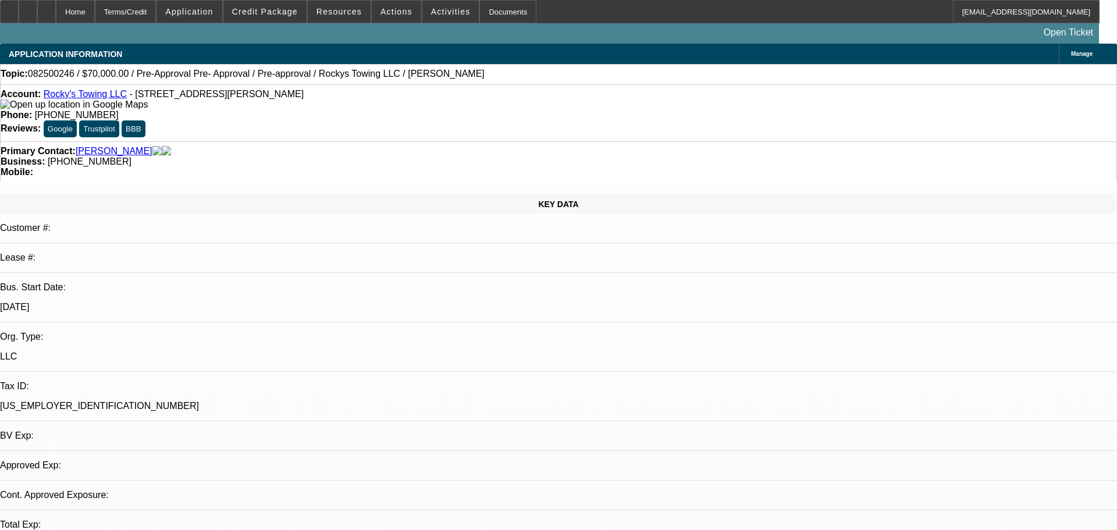
select select "0"
select select "0.1"
select select "4"
select select "0"
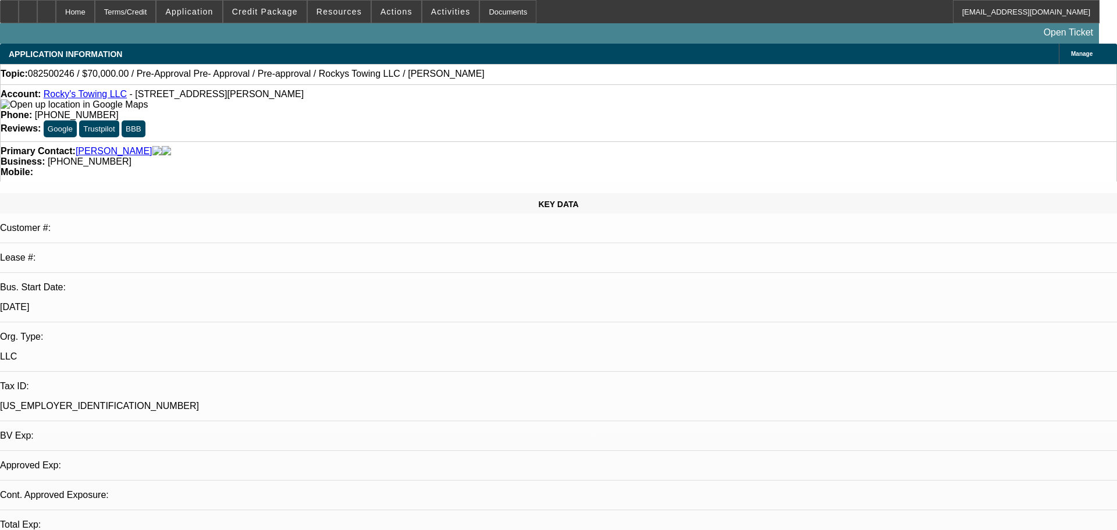
select select "0"
select select "0.1"
select select "4"
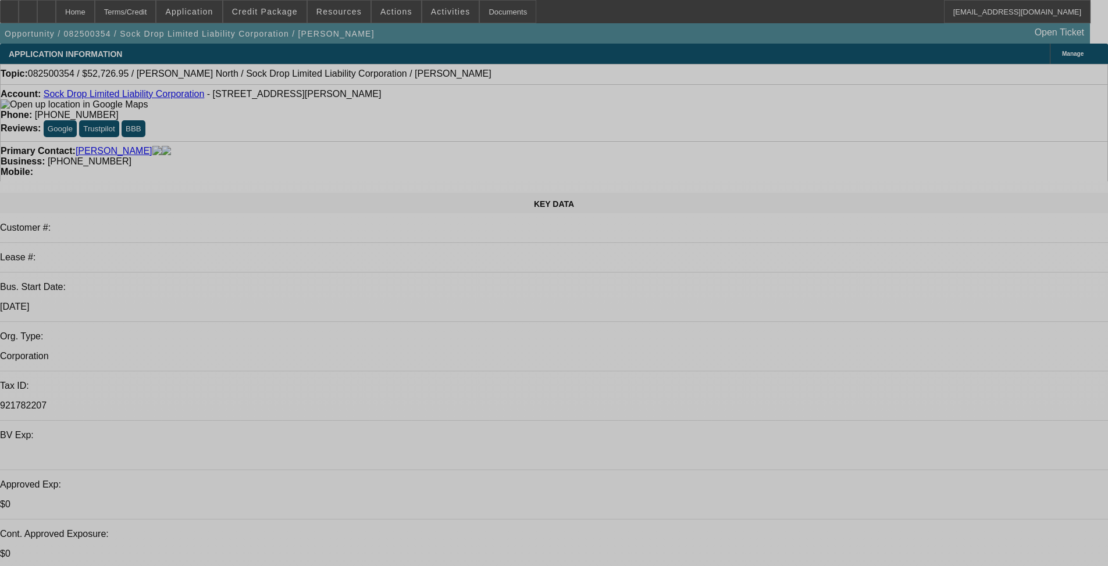
select select "0"
select select "2"
select select "0.1"
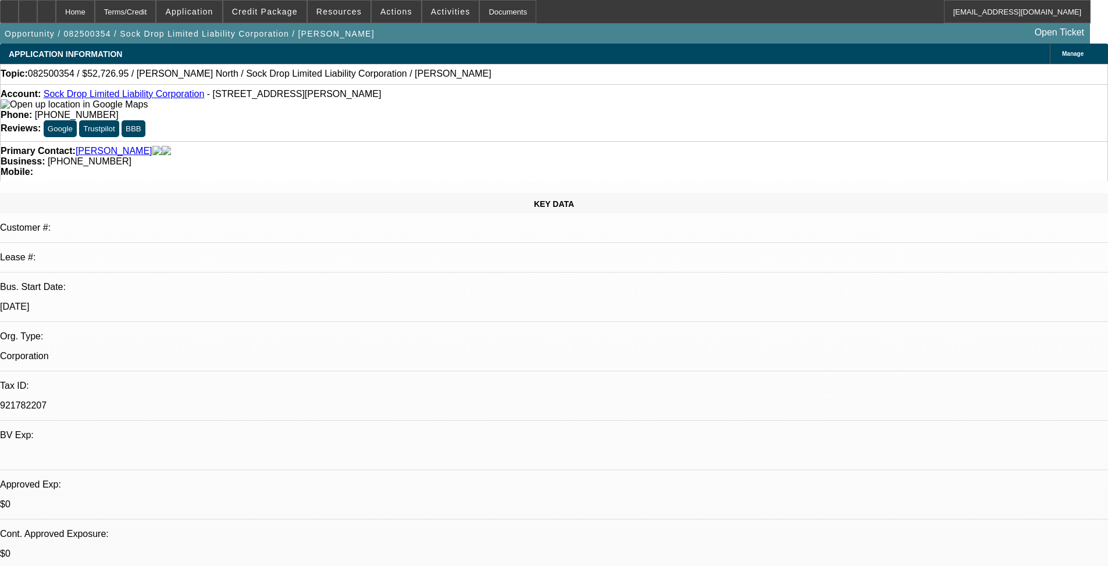
select select "4"
